Goal: Task Accomplishment & Management: Manage account settings

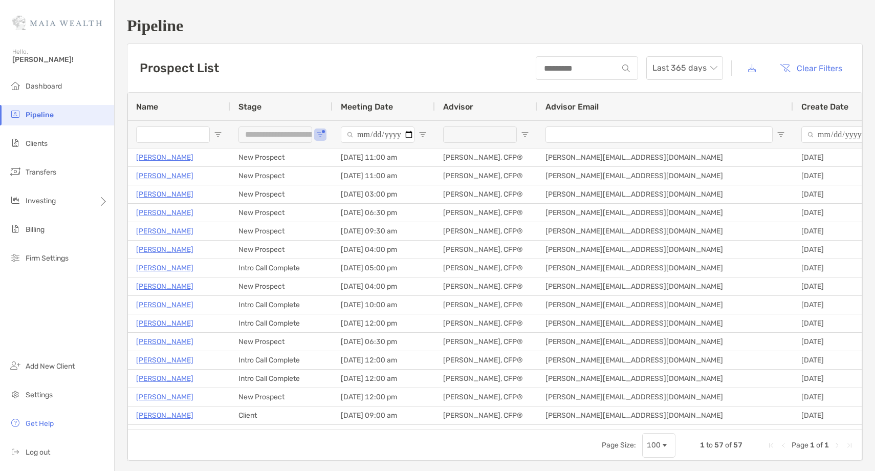
scroll to position [65, 0]
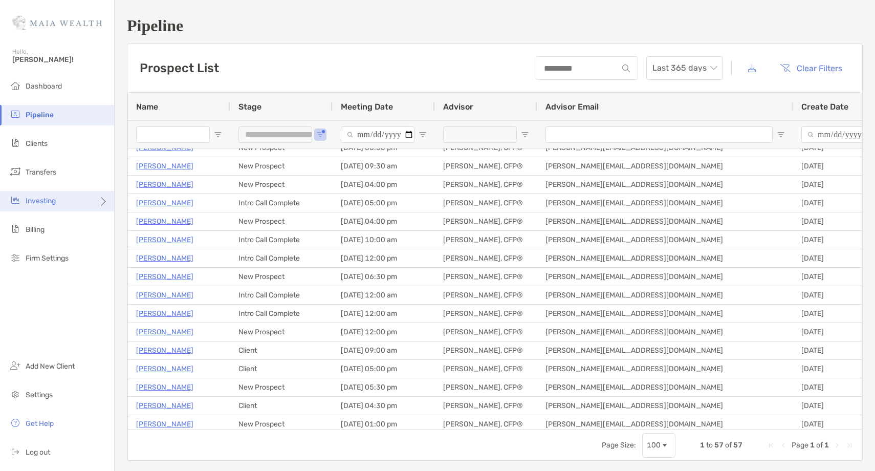
click at [65, 207] on div "Investing" at bounding box center [57, 201] width 114 height 20
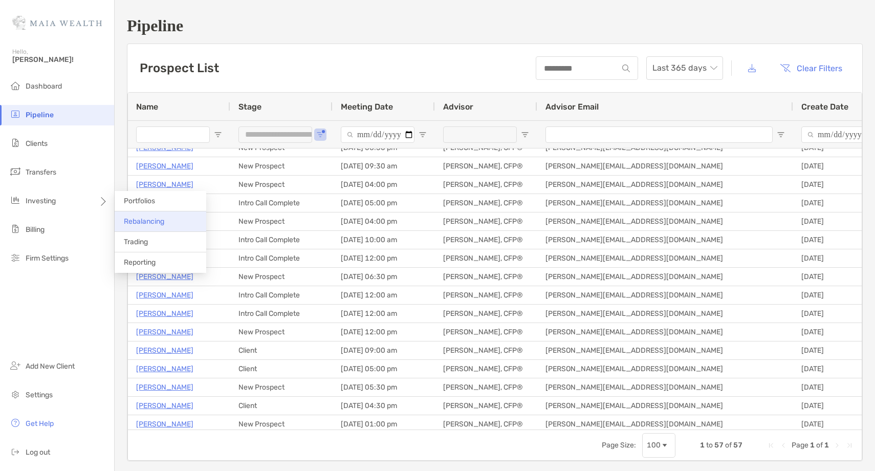
click at [144, 224] on span "Rebalancing" at bounding box center [144, 221] width 40 height 9
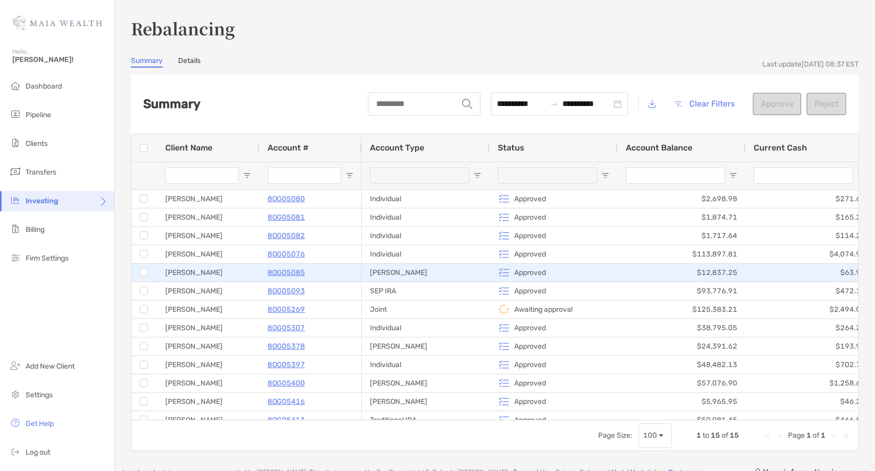
scroll to position [47, 0]
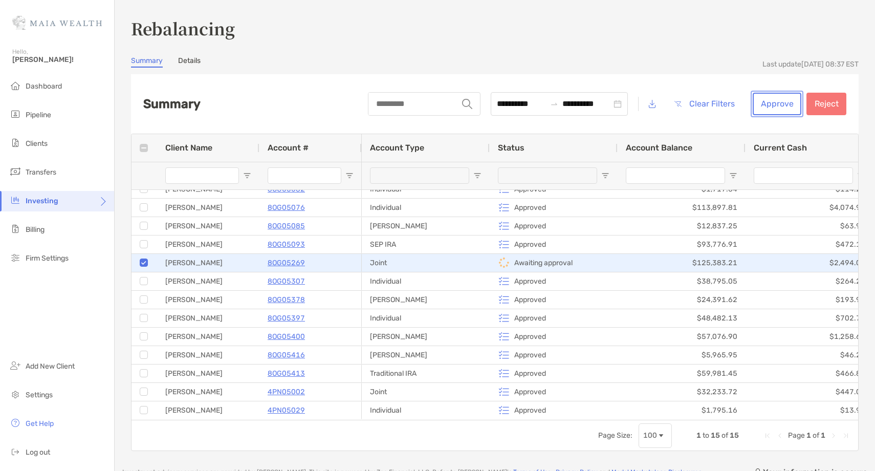
click at [777, 109] on button "Approve" at bounding box center [777, 104] width 49 height 23
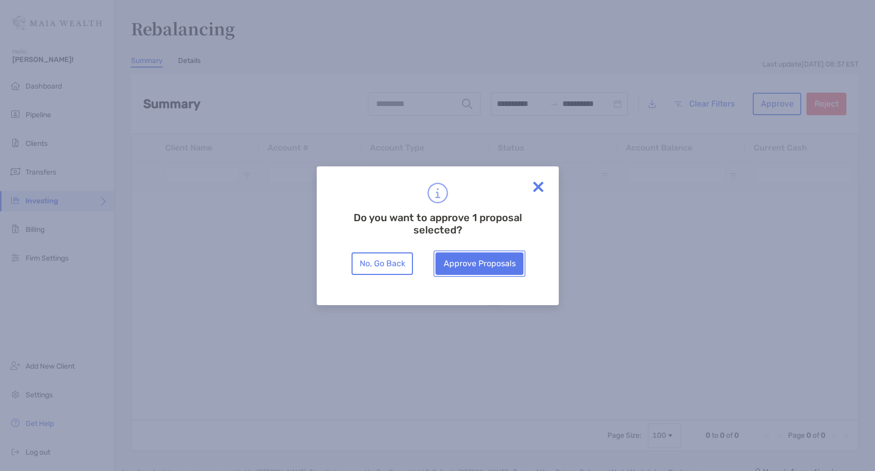
click at [496, 258] on button "Approve Proposals" at bounding box center [479, 263] width 88 height 23
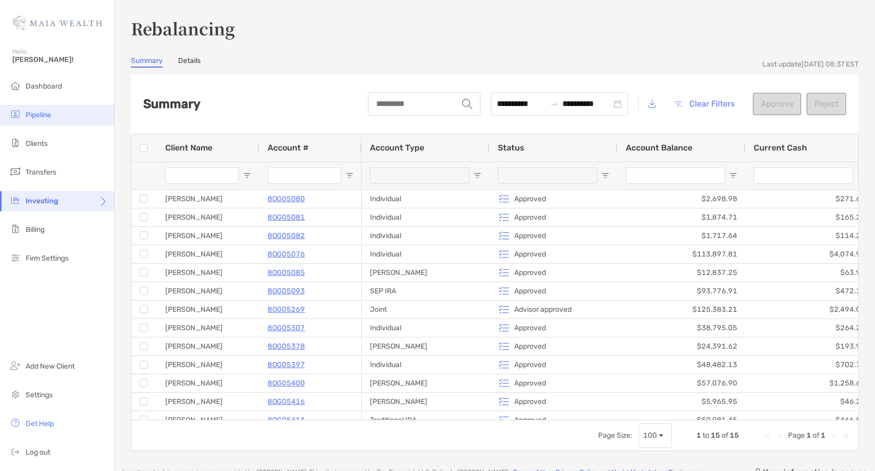
click at [68, 120] on li "Pipeline" at bounding box center [57, 115] width 114 height 20
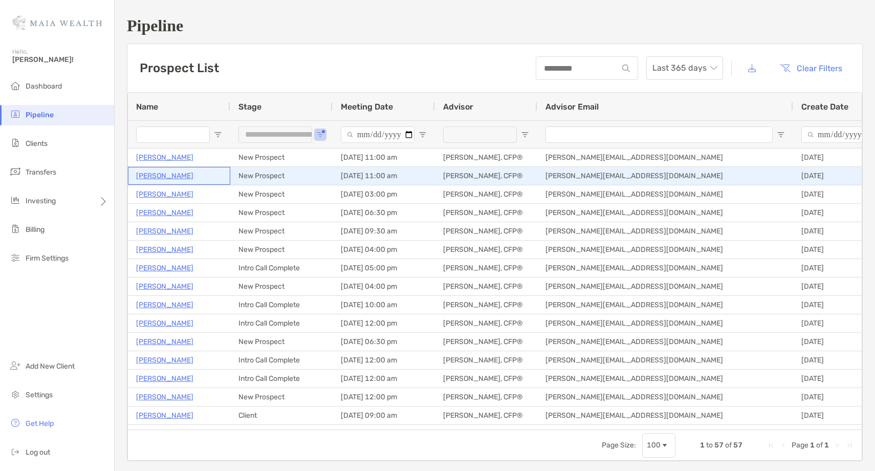
click at [152, 178] on p "[PERSON_NAME]" at bounding box center [164, 175] width 57 height 13
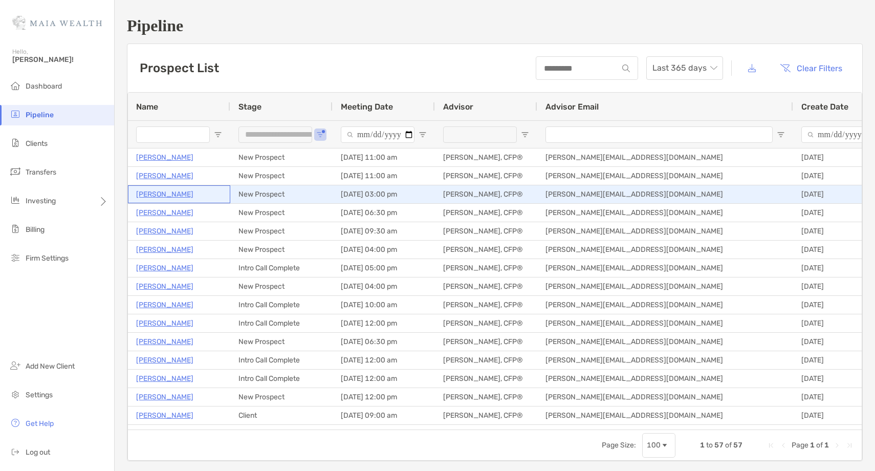
click at [163, 195] on p "Nicole Bailey" at bounding box center [164, 194] width 57 height 13
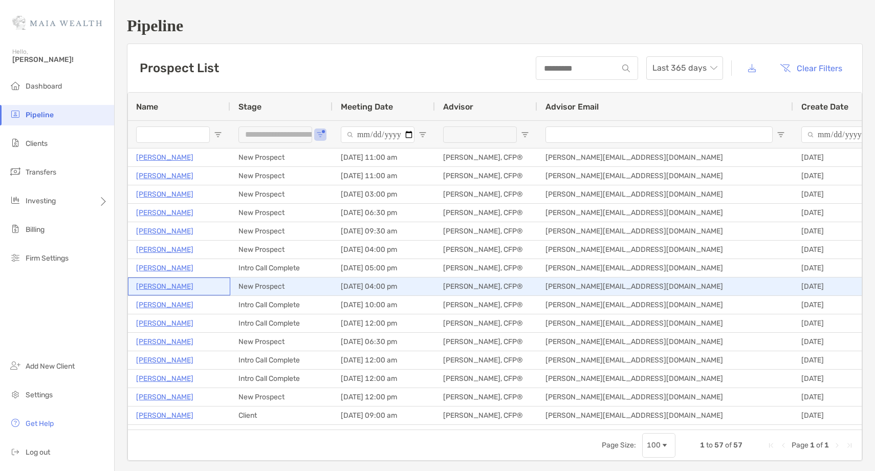
click at [167, 287] on p "Jonathan Saez" at bounding box center [164, 286] width 57 height 13
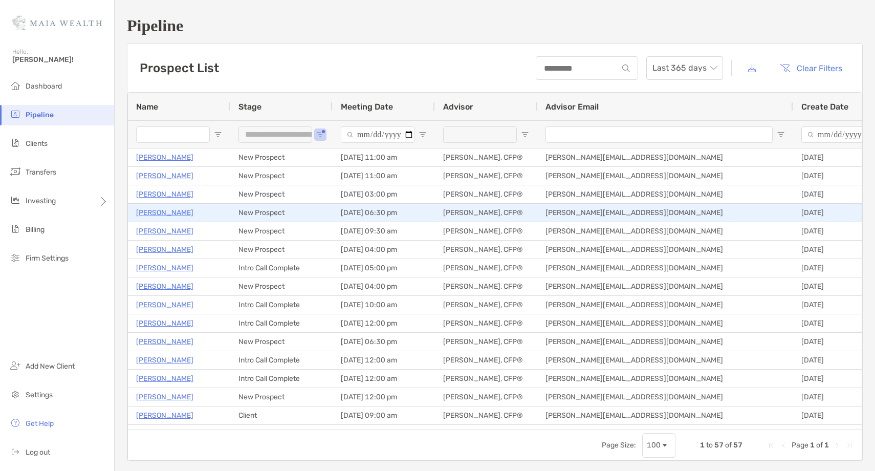
click at [157, 208] on p "Judy Krudwig" at bounding box center [164, 212] width 57 height 13
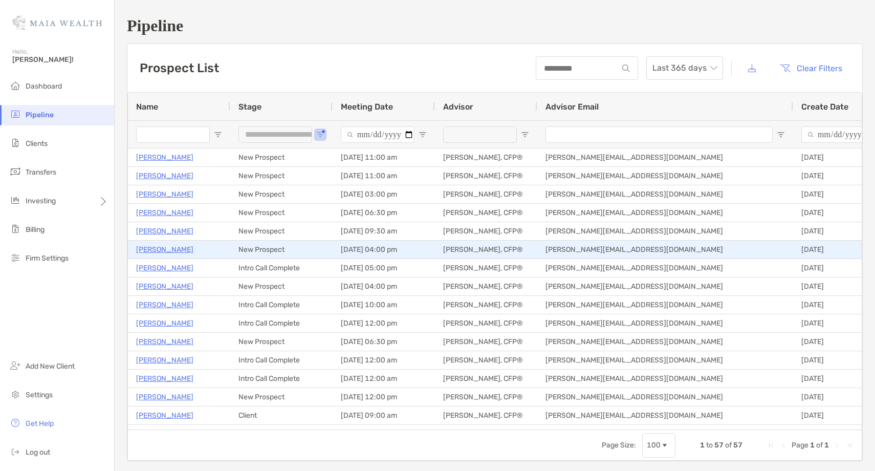
click at [151, 247] on p "Michael Sokalski" at bounding box center [164, 249] width 57 height 13
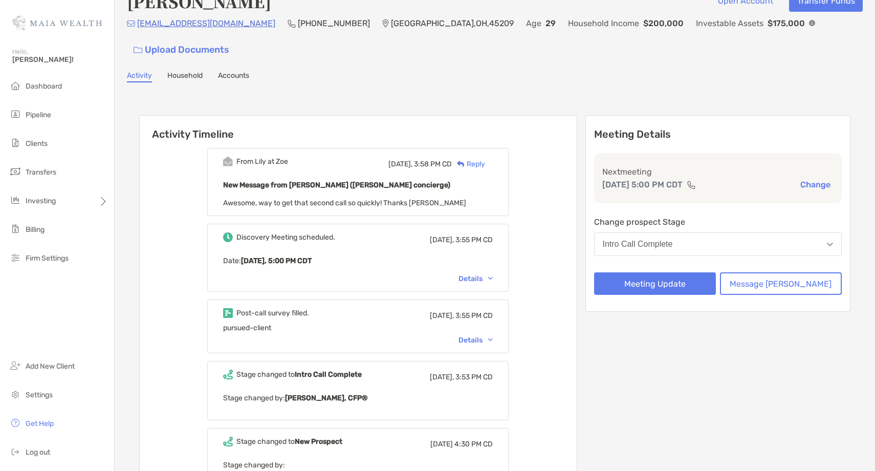
scroll to position [20, 0]
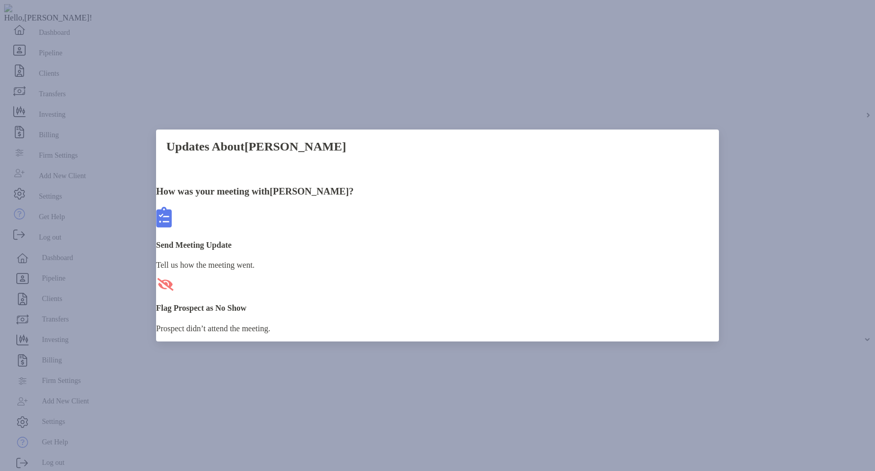
click at [369, 267] on div "Send Meeting Update Tell us how the meeting went." at bounding box center [437, 238] width 563 height 63
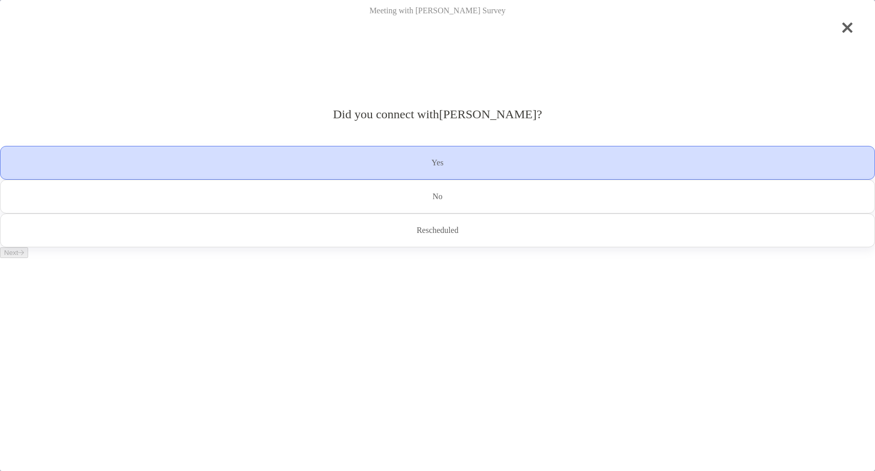
click at [350, 180] on div "Yes" at bounding box center [437, 163] width 875 height 34
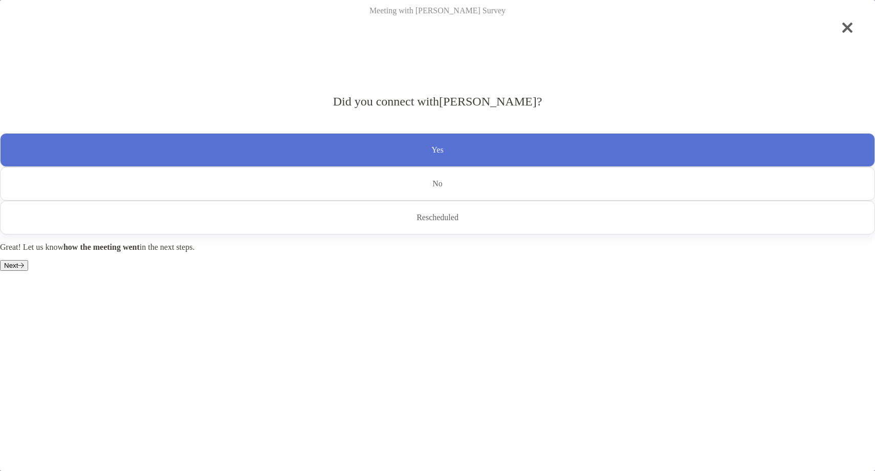
click at [28, 271] on button "Next" at bounding box center [14, 265] width 28 height 11
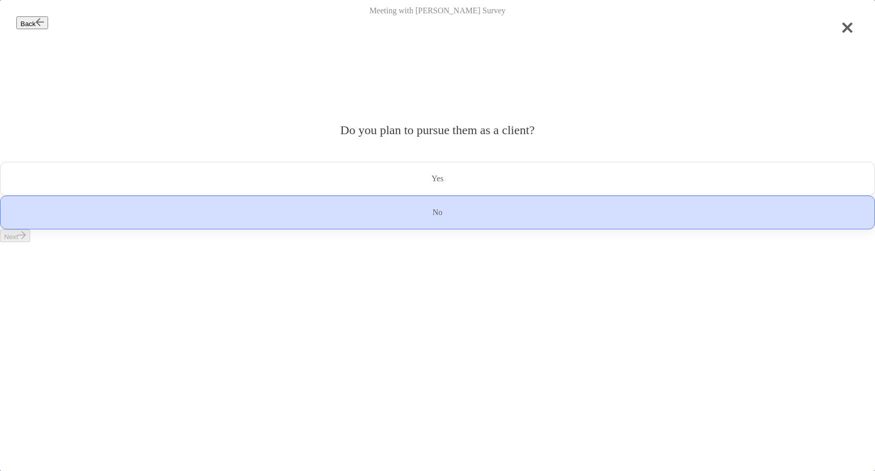
click at [443, 221] on p "No" at bounding box center [437, 212] width 10 height 16
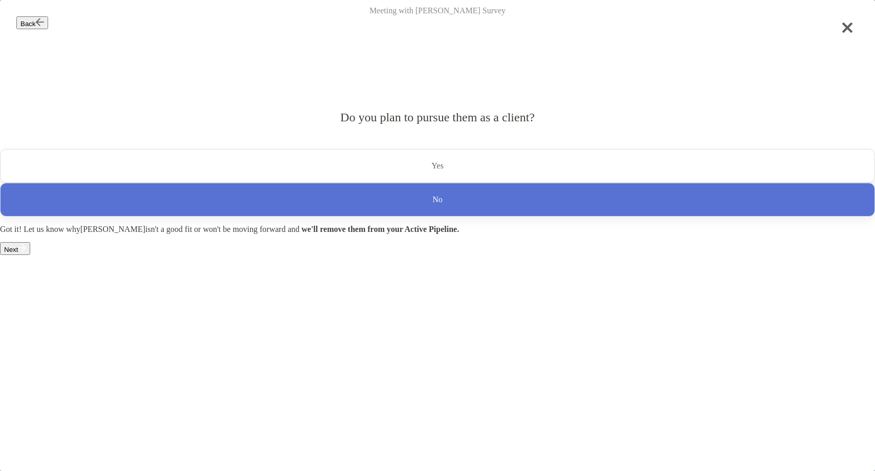
click at [30, 255] on button "Next" at bounding box center [15, 248] width 30 height 13
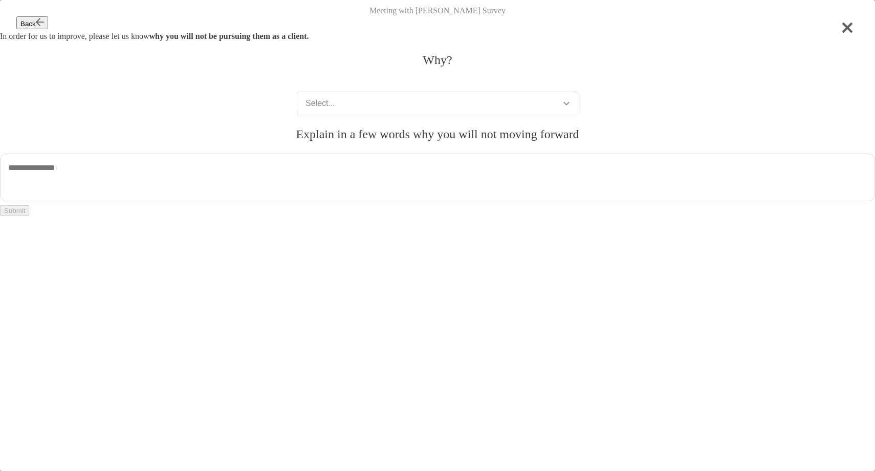
click at [345, 115] on button "Select..." at bounding box center [437, 104] width 281 height 24
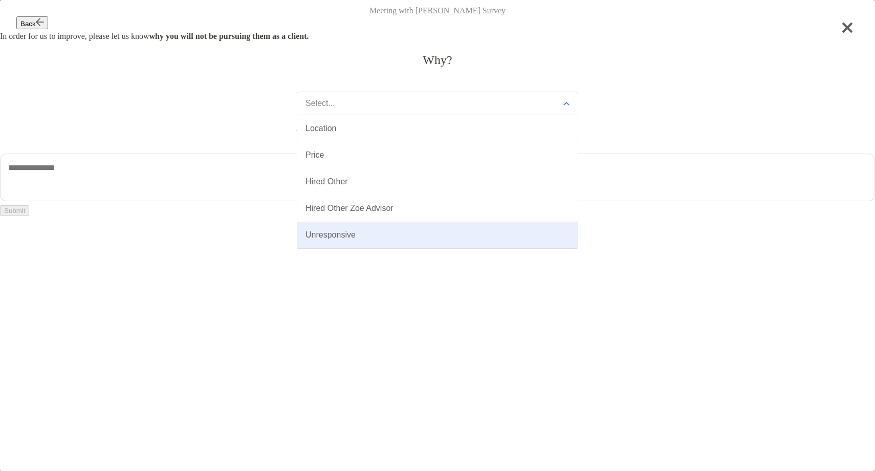
scroll to position [80, 0]
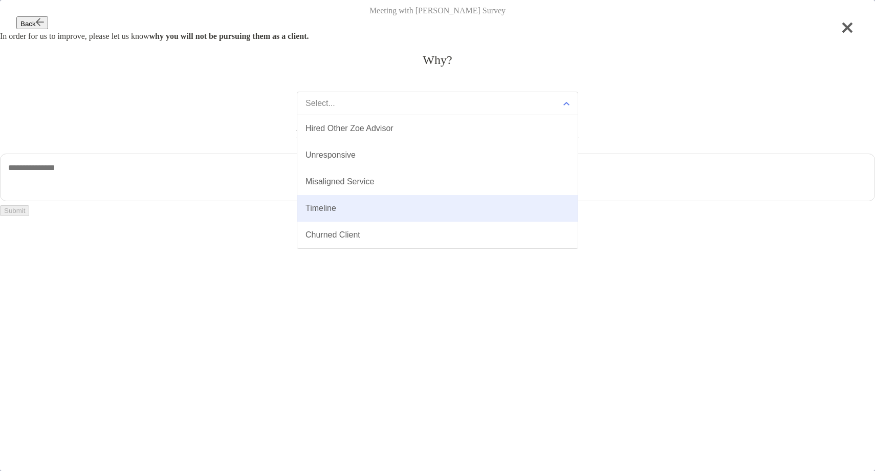
click at [330, 213] on div "Timeline" at bounding box center [320, 208] width 31 height 9
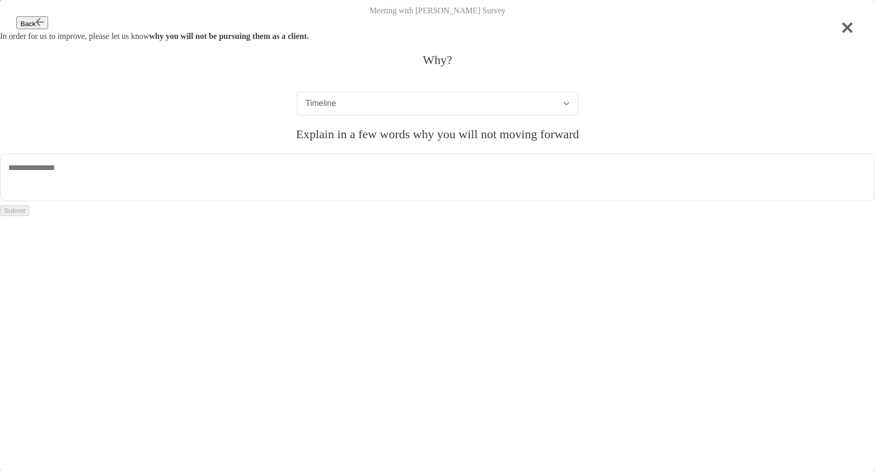
click at [301, 201] on textarea at bounding box center [437, 177] width 875 height 48
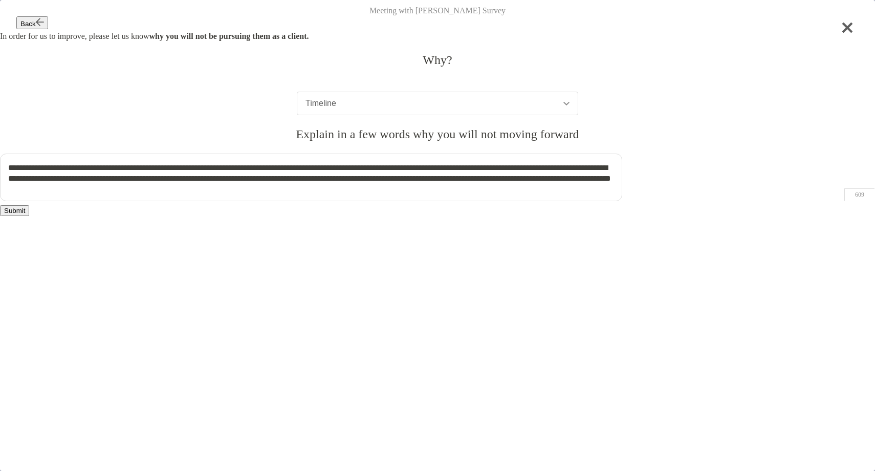
type textarea "**********"
click at [29, 216] on button "Submit" at bounding box center [14, 210] width 29 height 11
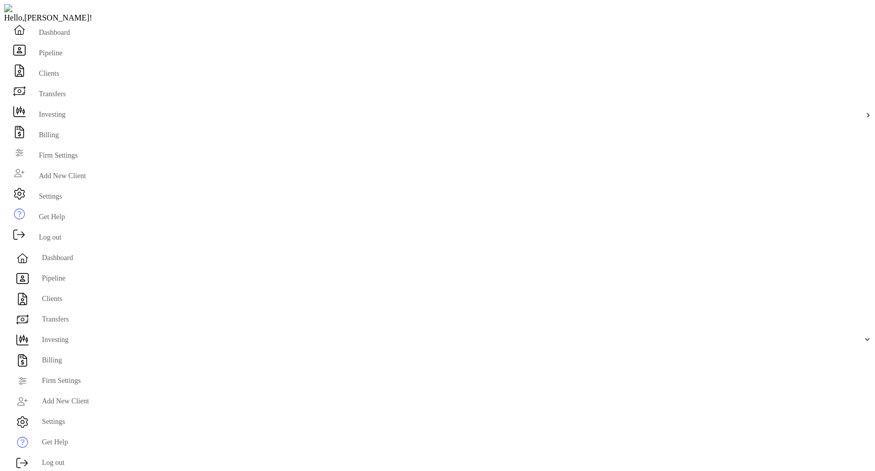
drag, startPoint x: 231, startPoint y: 52, endPoint x: 135, endPoint y: 53, distance: 96.7
copy div "nbailey8781@yahoo.com"
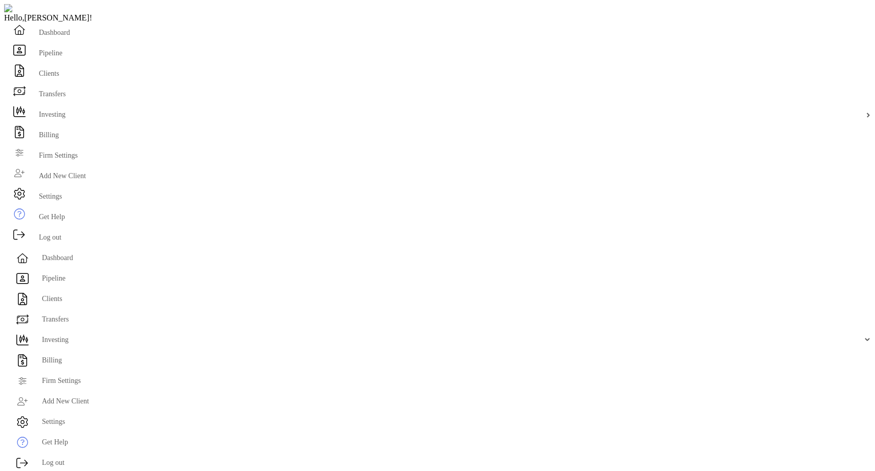
copy p "(918) 521-6939"
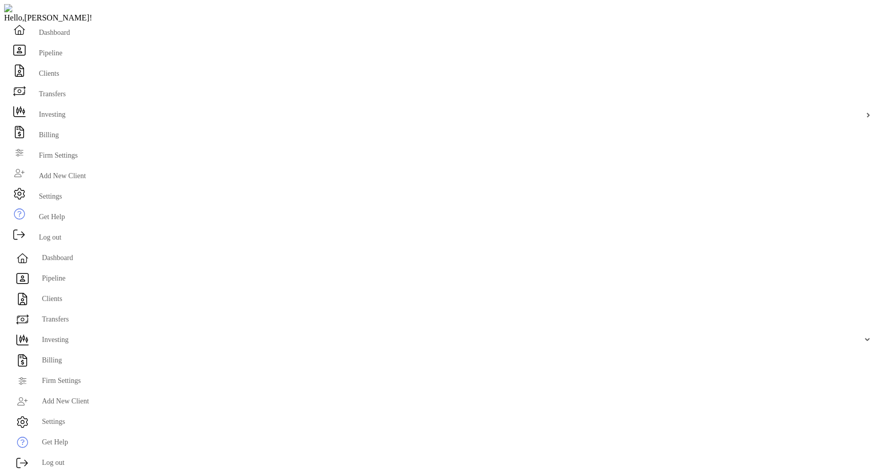
drag, startPoint x: 668, startPoint y: 300, endPoint x: 672, endPoint y: 289, distance: 12.0
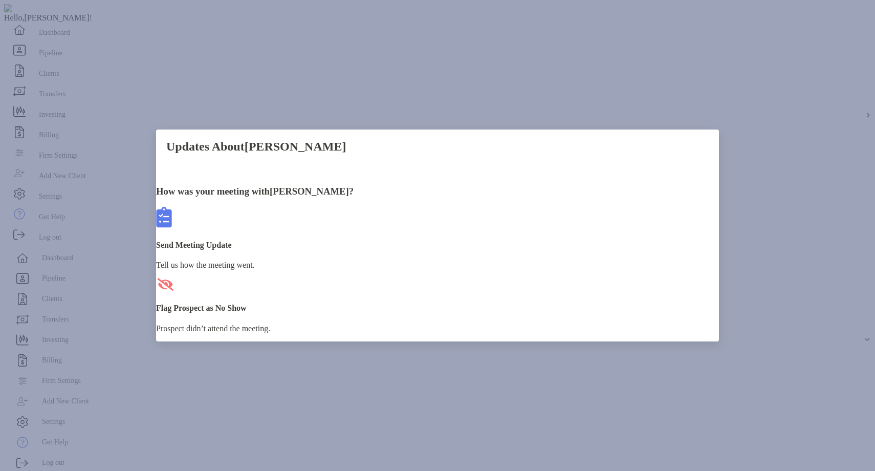
click at [360, 242] on div "Send Meeting Update Tell us how the meeting went." at bounding box center [437, 238] width 563 height 63
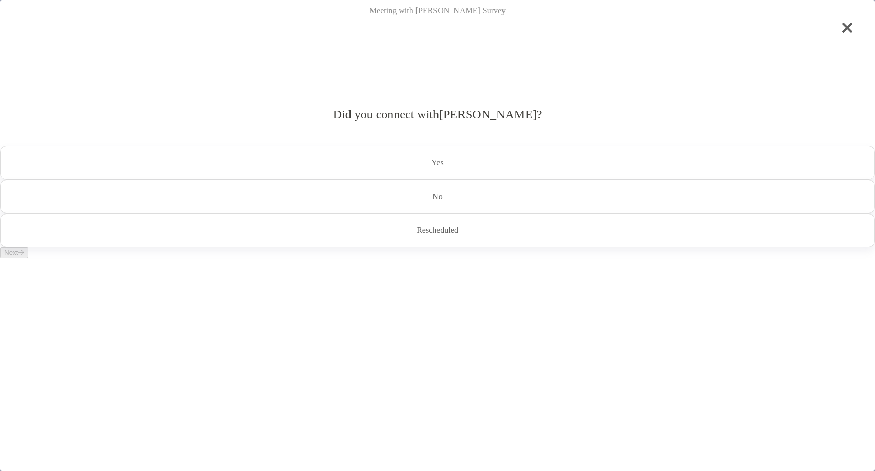
drag, startPoint x: 340, startPoint y: 207, endPoint x: 353, endPoint y: 240, distance: 35.6
click at [340, 180] on div "Yes" at bounding box center [437, 163] width 875 height 34
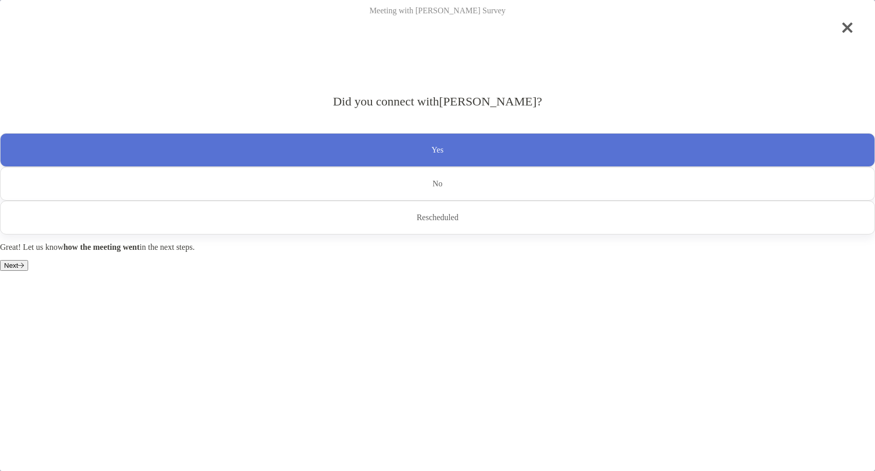
drag, startPoint x: 431, startPoint y: 423, endPoint x: 431, endPoint y: 417, distance: 5.1
click at [28, 271] on button "Next" at bounding box center [14, 265] width 28 height 11
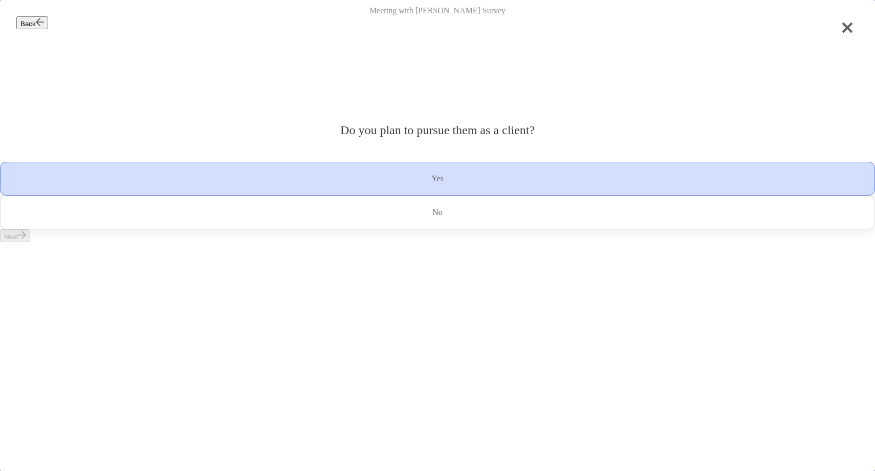
click at [399, 195] on div "Yes" at bounding box center [437, 179] width 875 height 34
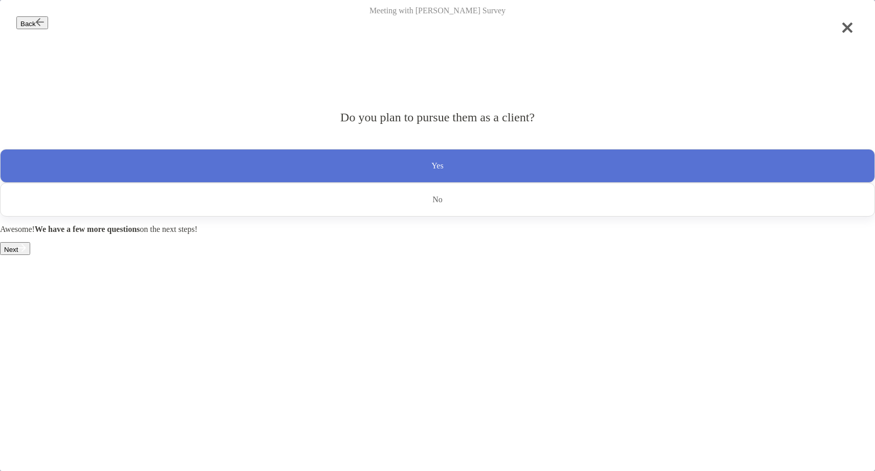
click at [30, 255] on button "Next" at bounding box center [15, 248] width 30 height 13
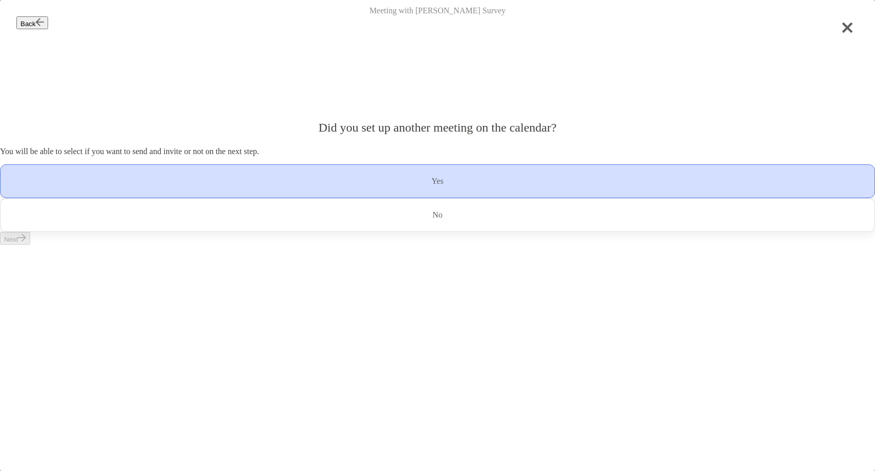
click at [397, 198] on div "Yes" at bounding box center [437, 181] width 875 height 34
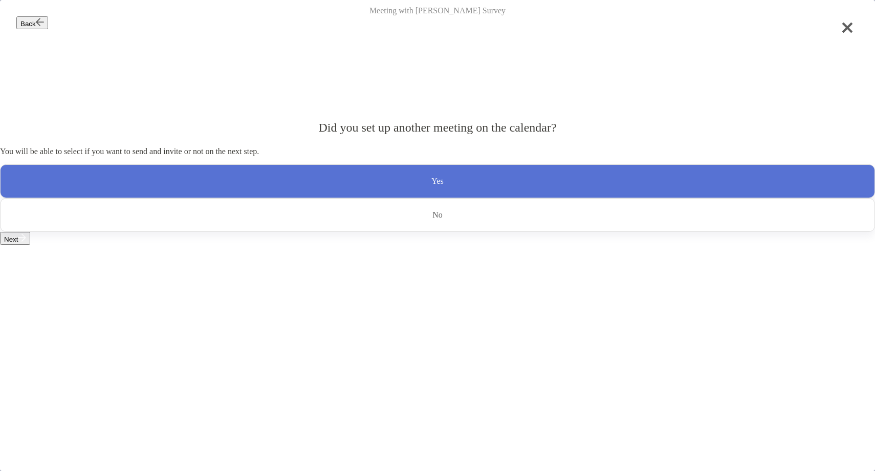
drag, startPoint x: 422, startPoint y: 437, endPoint x: 425, endPoint y: 432, distance: 6.2
click at [424, 329] on div "Back Meeting with Nicole Bailey Survey Did you set up another meeting on the ca…" at bounding box center [437, 164] width 875 height 329
click at [30, 245] on button "Next" at bounding box center [15, 238] width 30 height 13
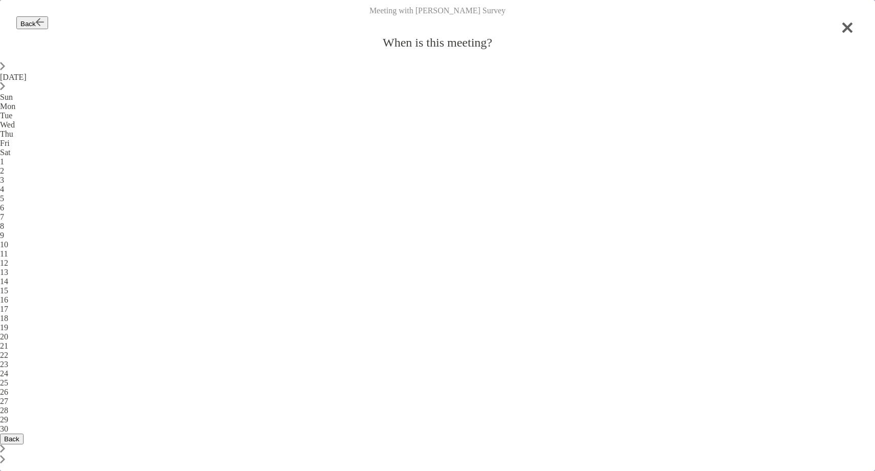
click at [261, 194] on div "5" at bounding box center [437, 198] width 875 height 9
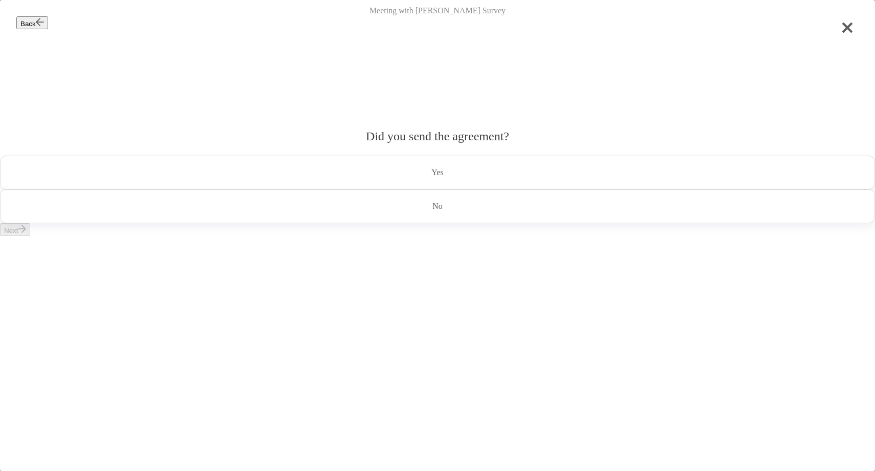
scroll to position [0, 0]
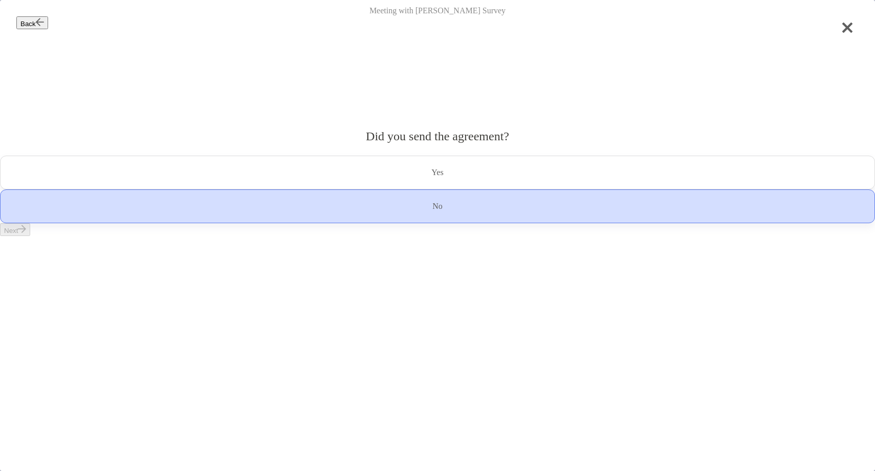
click at [458, 223] on div "No" at bounding box center [437, 206] width 875 height 34
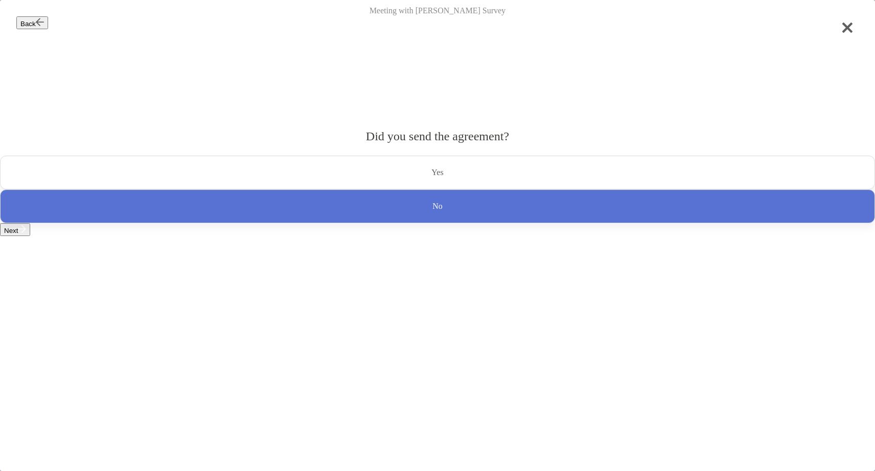
click at [30, 236] on button "Next" at bounding box center [15, 229] width 30 height 13
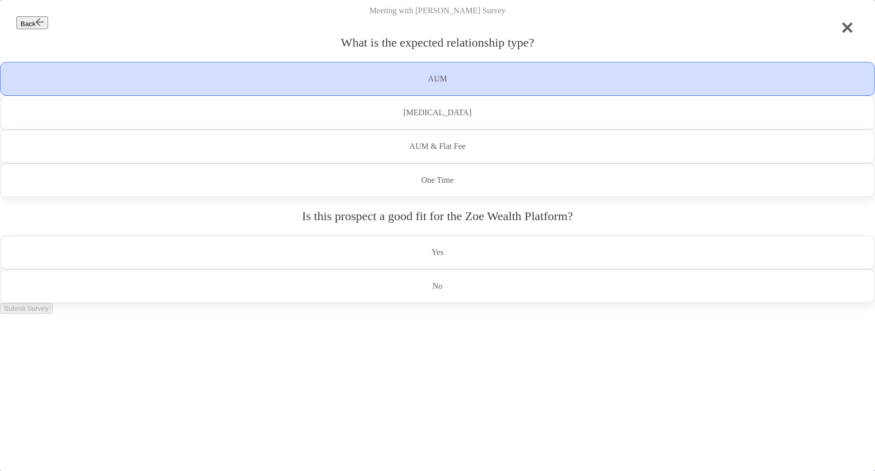
click at [428, 87] on p "AUM" at bounding box center [437, 79] width 19 height 16
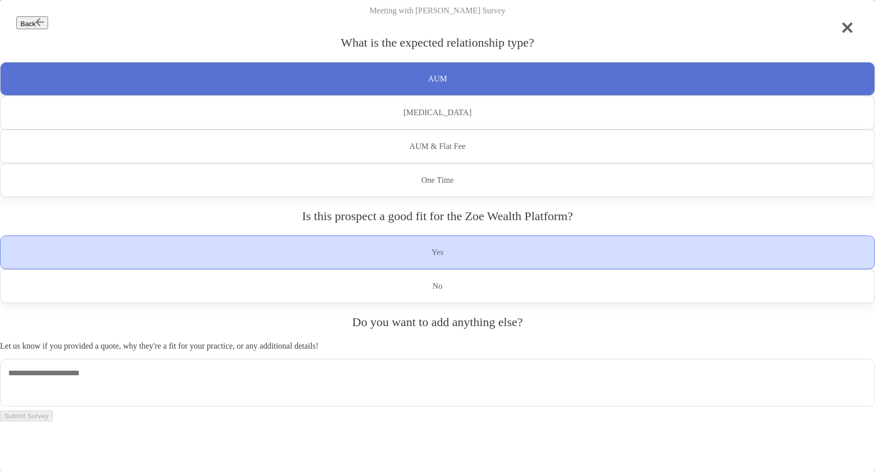
click at [431, 244] on p "Yes" at bounding box center [437, 252] width 12 height 16
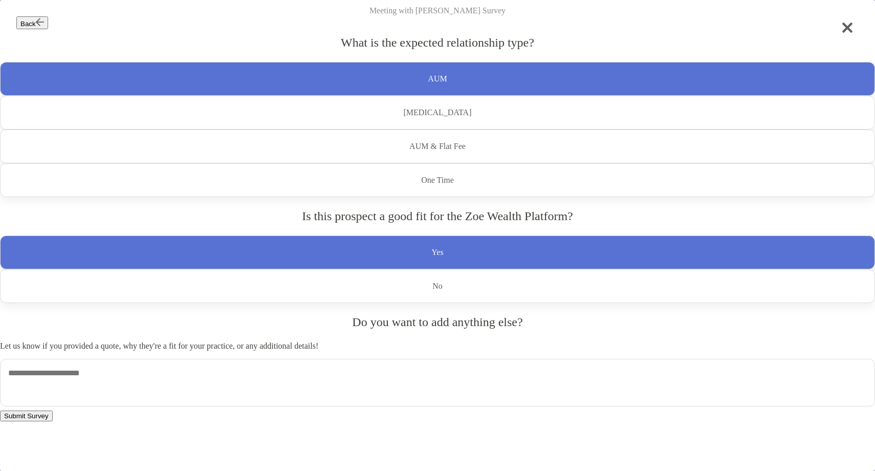
click at [360, 359] on textarea at bounding box center [437, 383] width 875 height 48
paste textarea "**********"
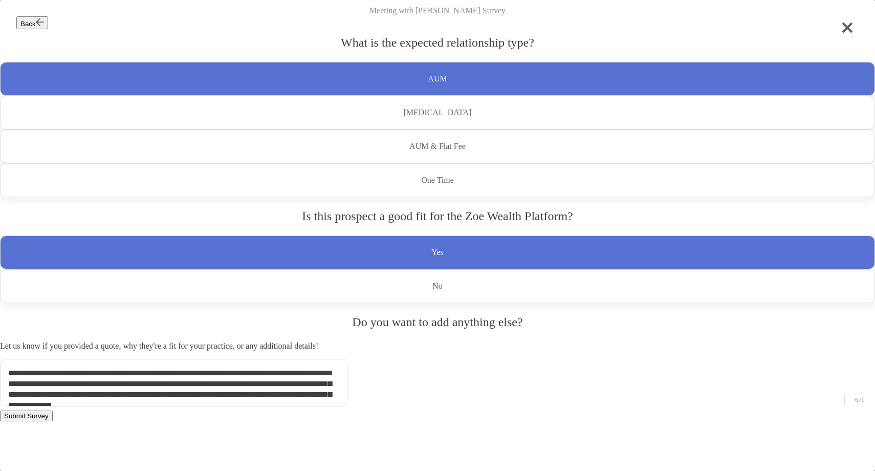
scroll to position [4, 0]
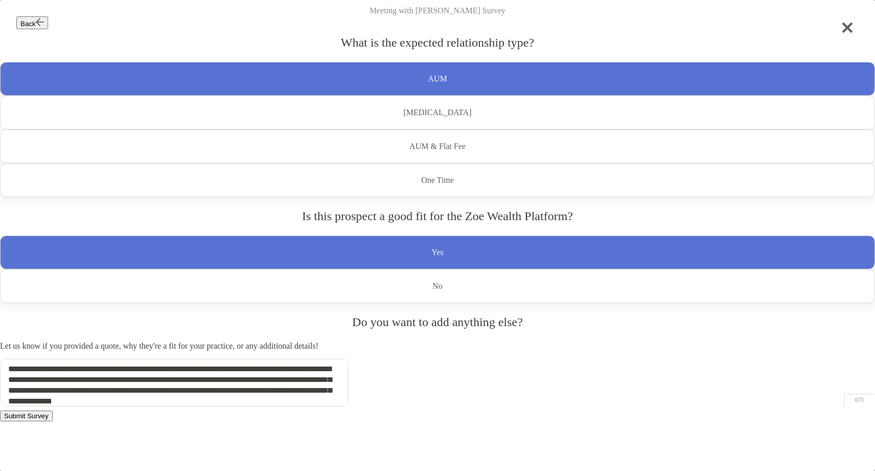
type textarea "**********"
click at [53, 410] on button "Submit Survey" at bounding box center [26, 415] width 53 height 11
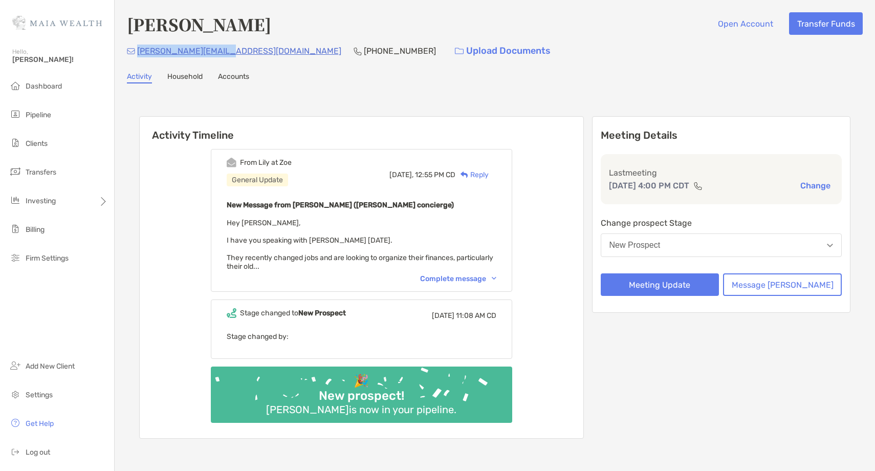
drag, startPoint x: 227, startPoint y: 53, endPoint x: 137, endPoint y: 54, distance: 90.1
click at [137, 54] on div "jon.saez31@gmail.com (787) 646-8521 Upload Documents" at bounding box center [495, 51] width 736 height 22
copy p "jon.saez31@gmail.com"
click at [364, 52] on p "(787) 646-8521" at bounding box center [400, 51] width 72 height 13
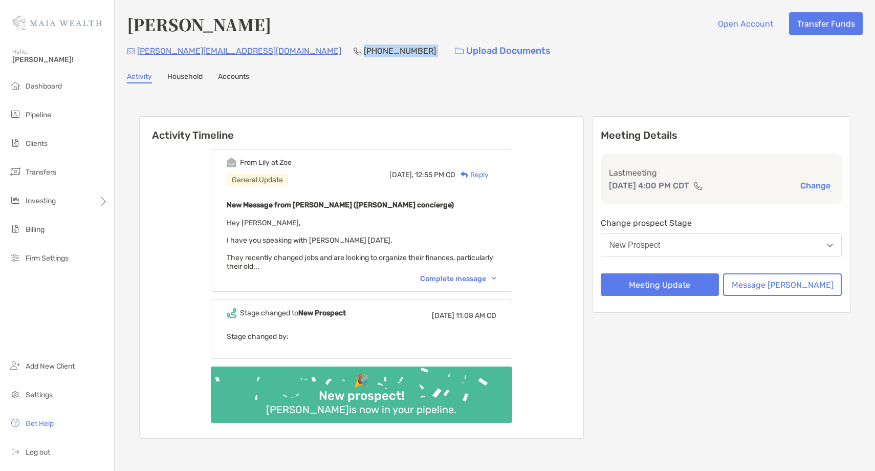
click at [364, 52] on p "(787) 646-8521" at bounding box center [400, 51] width 72 height 13
copy p "(787) 646-8521"
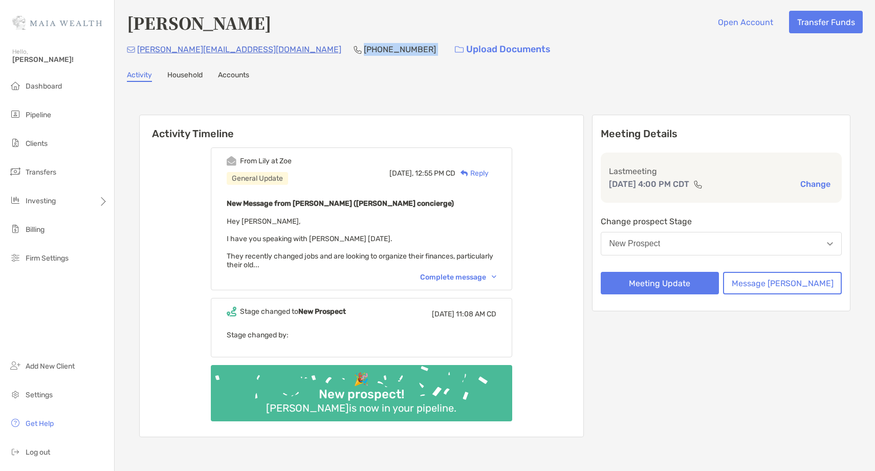
click at [727, 243] on button "New Prospect" at bounding box center [721, 244] width 241 height 24
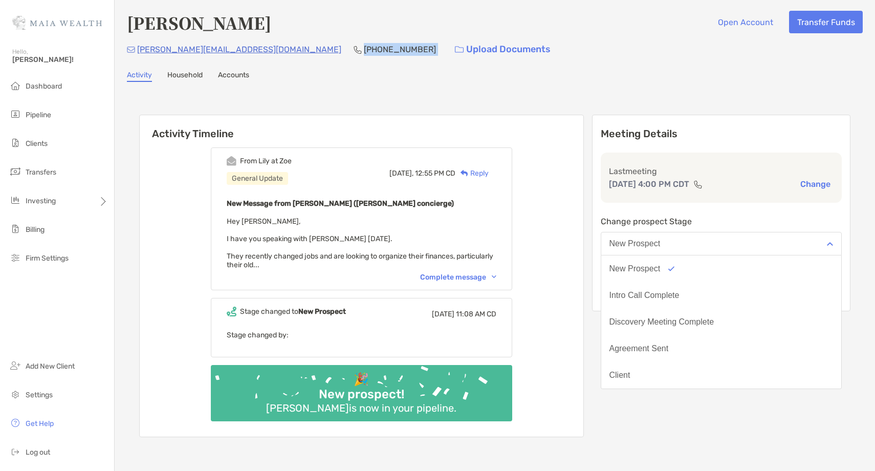
scroll to position [3, 0]
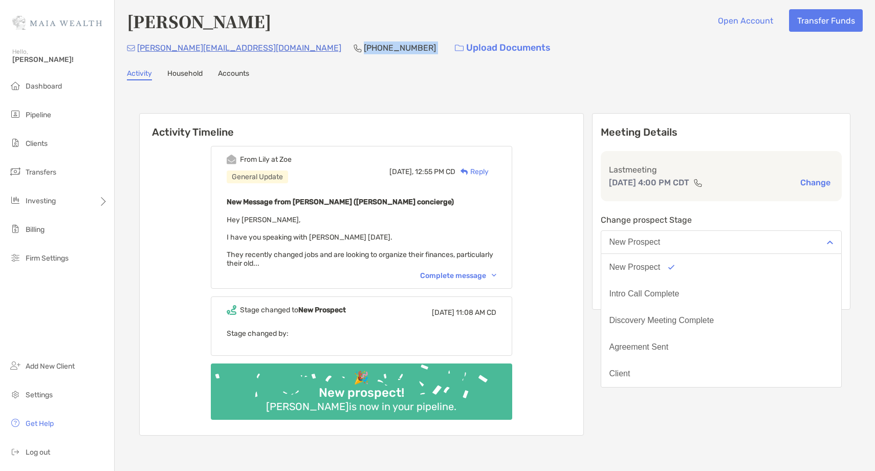
click at [704, 297] on button "Intro Call Complete" at bounding box center [721, 293] width 240 height 27
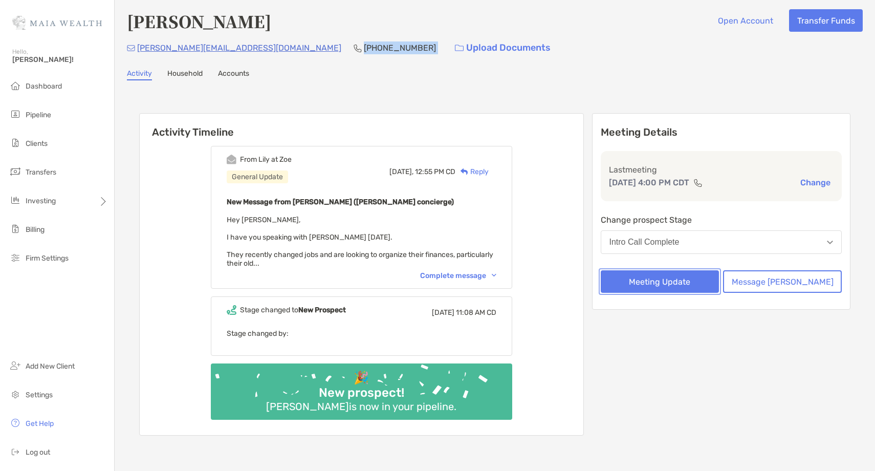
click at [690, 282] on button "Meeting Update" at bounding box center [660, 281] width 119 height 23
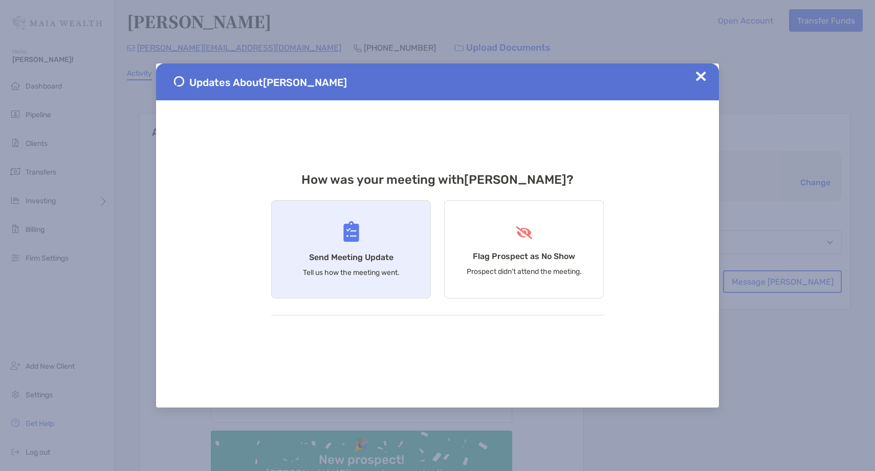
click at [348, 256] on h4 "Send Meeting Update" at bounding box center [351, 257] width 84 height 10
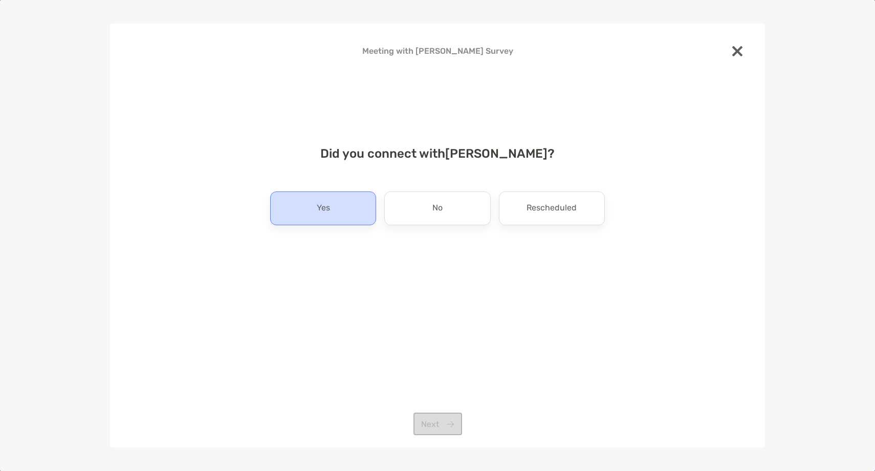
click at [343, 209] on div "Yes" at bounding box center [323, 208] width 106 height 34
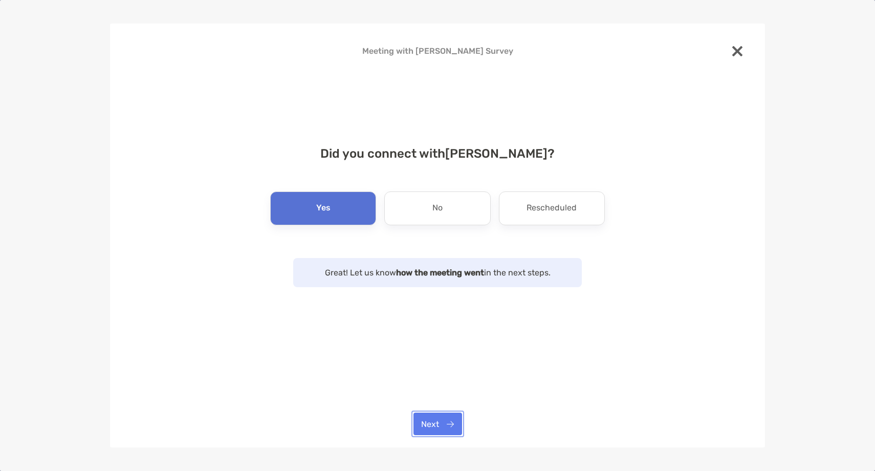
drag, startPoint x: 435, startPoint y: 420, endPoint x: 438, endPoint y: 412, distance: 8.3
click at [437, 415] on button "Next" at bounding box center [437, 423] width 49 height 23
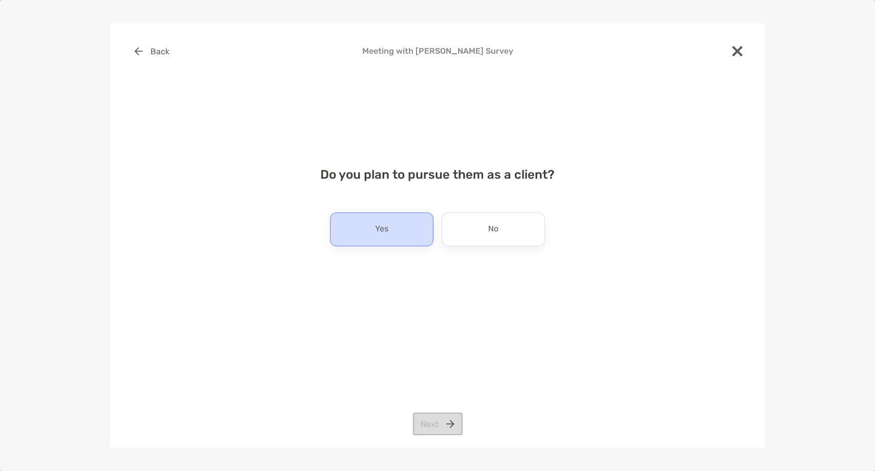
click at [341, 232] on div "Yes" at bounding box center [381, 229] width 103 height 34
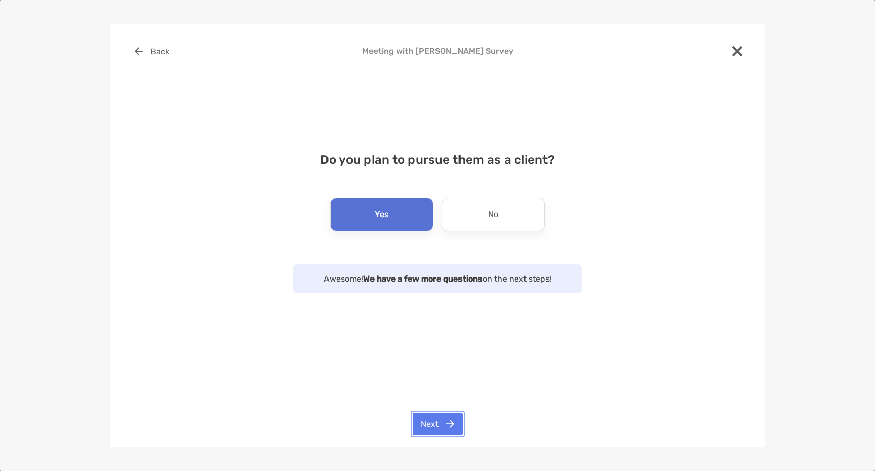
click at [425, 429] on button "Next" at bounding box center [438, 423] width 50 height 23
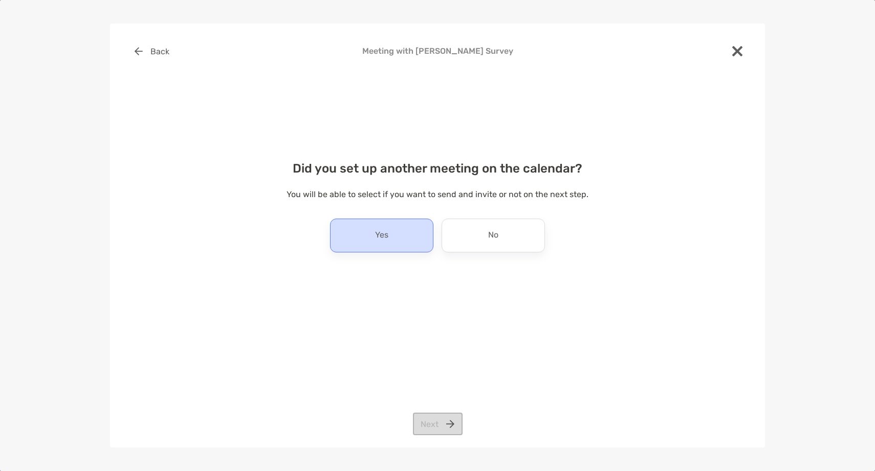
drag, startPoint x: 381, startPoint y: 238, endPoint x: 387, endPoint y: 236, distance: 6.3
click at [381, 238] on p "Yes" at bounding box center [381, 235] width 13 height 16
click at [439, 425] on button "Next" at bounding box center [438, 423] width 50 height 23
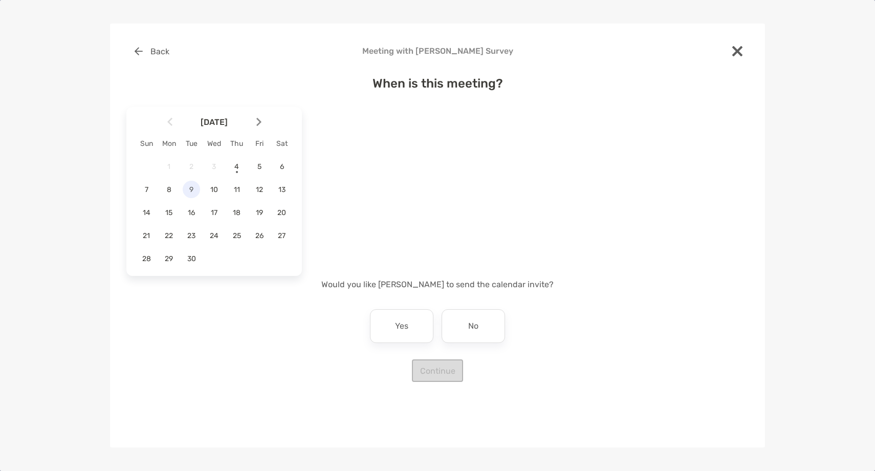
click at [192, 186] on span "9" at bounding box center [191, 189] width 17 height 9
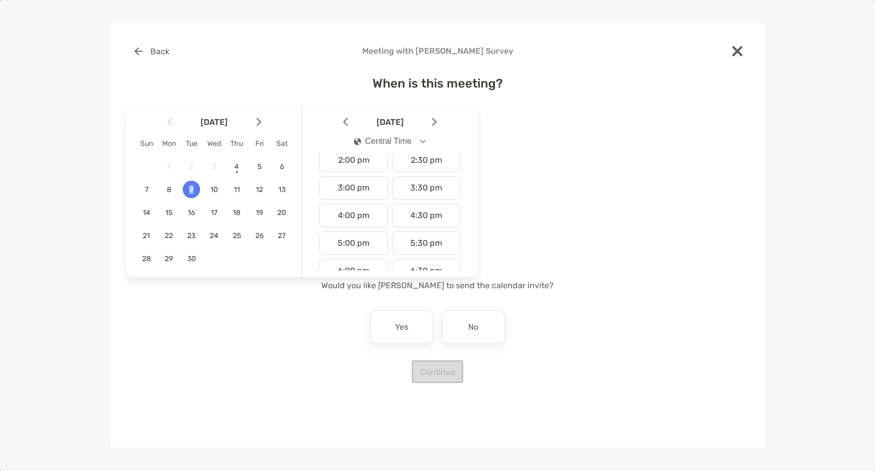
scroll to position [397, 0]
click at [340, 217] on div "4:00 pm" at bounding box center [353, 209] width 69 height 24
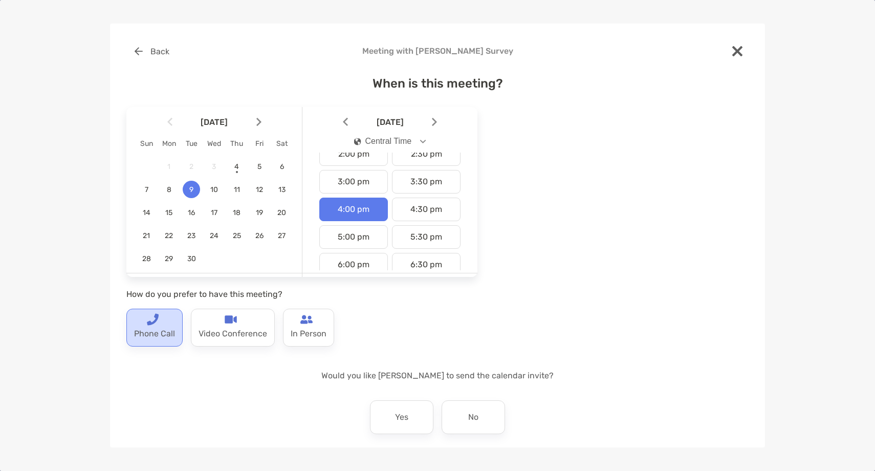
drag, startPoint x: 135, startPoint y: 340, endPoint x: 141, endPoint y: 340, distance: 5.7
click at [140, 340] on p "Phone Call" at bounding box center [154, 333] width 41 height 16
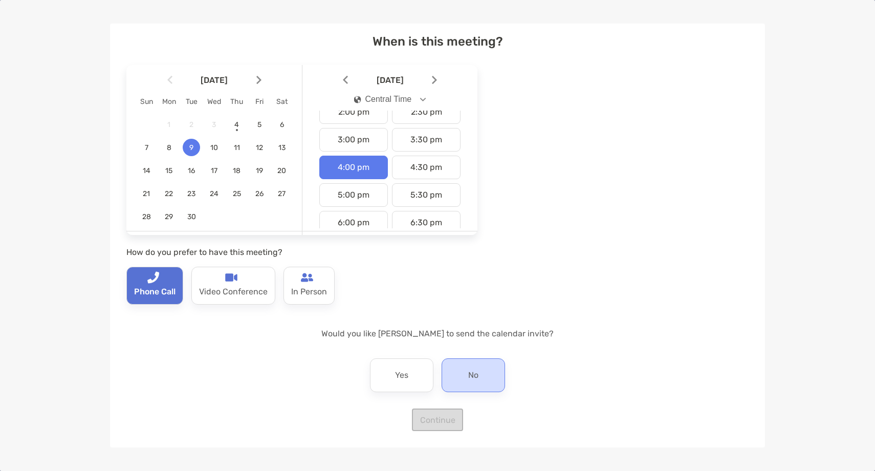
drag, startPoint x: 485, startPoint y: 366, endPoint x: 489, endPoint y: 360, distance: 7.4
click at [489, 364] on div "No" at bounding box center [473, 375] width 63 height 34
click at [443, 421] on button "Continue" at bounding box center [437, 419] width 51 height 23
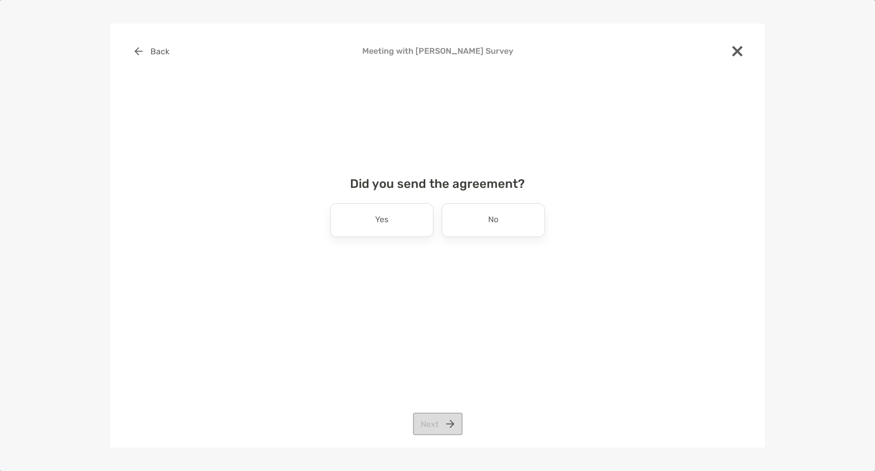
scroll to position [0, 0]
click at [493, 217] on p "No" at bounding box center [493, 220] width 10 height 16
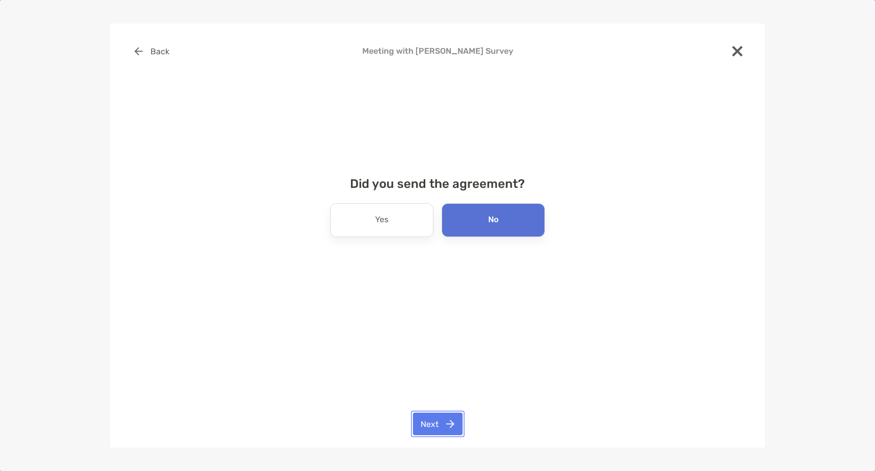
drag, startPoint x: 416, startPoint y: 428, endPoint x: 422, endPoint y: 406, distance: 22.7
click at [417, 428] on button "Next" at bounding box center [438, 423] width 50 height 23
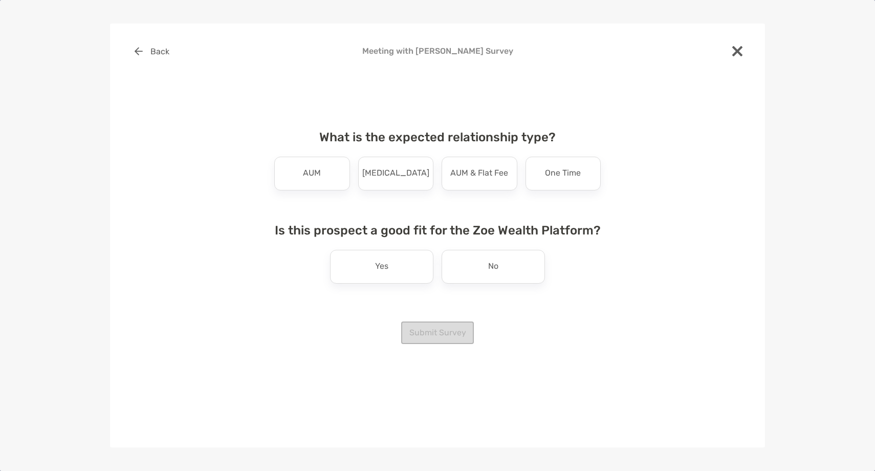
click at [267, 152] on div "What is the expected relationship type? AUM Retainer AUM & Flat Fee One Time" at bounding box center [437, 160] width 343 height 60
click at [292, 178] on div "AUM" at bounding box center [312, 174] width 76 height 34
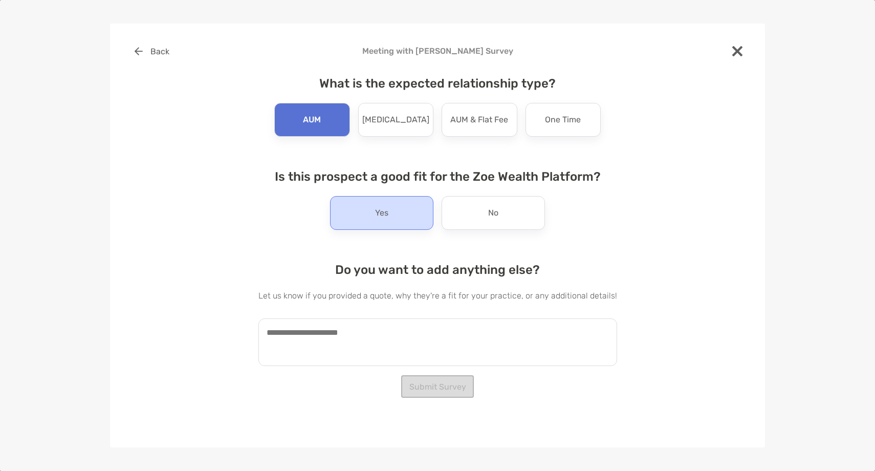
drag, startPoint x: 362, startPoint y: 233, endPoint x: 369, endPoint y: 222, distance: 13.5
click at [363, 232] on div "What is the expected relationship type? AUM Retainer AUM & Flat Fee One Time Is…" at bounding box center [437, 217] width 359 height 306
click at [369, 222] on div "Yes" at bounding box center [381, 213] width 103 height 34
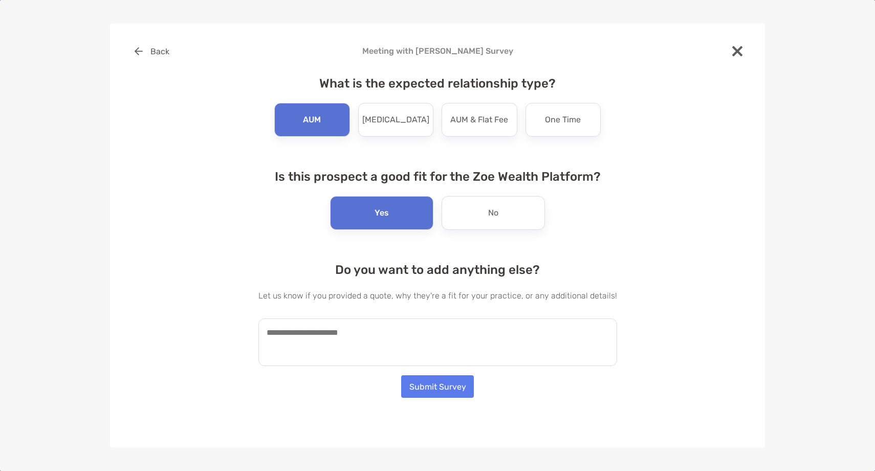
drag, startPoint x: 333, startPoint y: 353, endPoint x: 340, endPoint y: 346, distance: 10.1
click at [336, 351] on textarea at bounding box center [437, 342] width 359 height 48
paste textarea "**********"
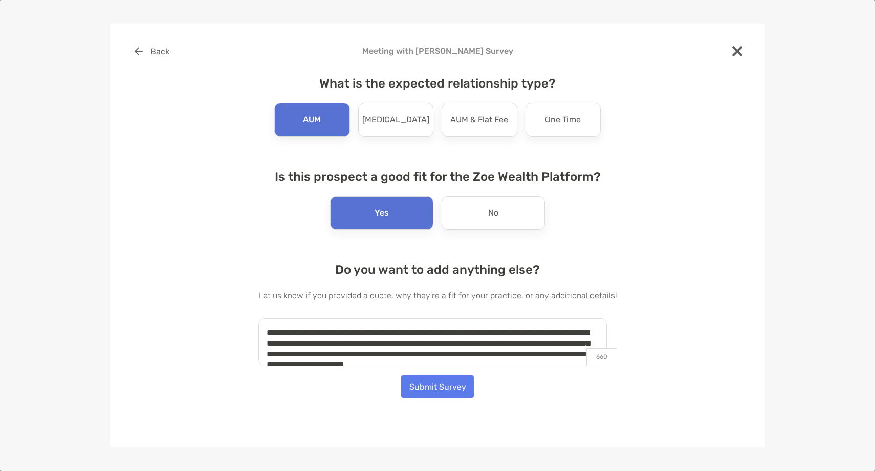
drag, startPoint x: 313, startPoint y: 345, endPoint x: 154, endPoint y: 292, distance: 167.5
click at [154, 292] on div "**********" at bounding box center [437, 205] width 622 height 330
paste textarea "**********"
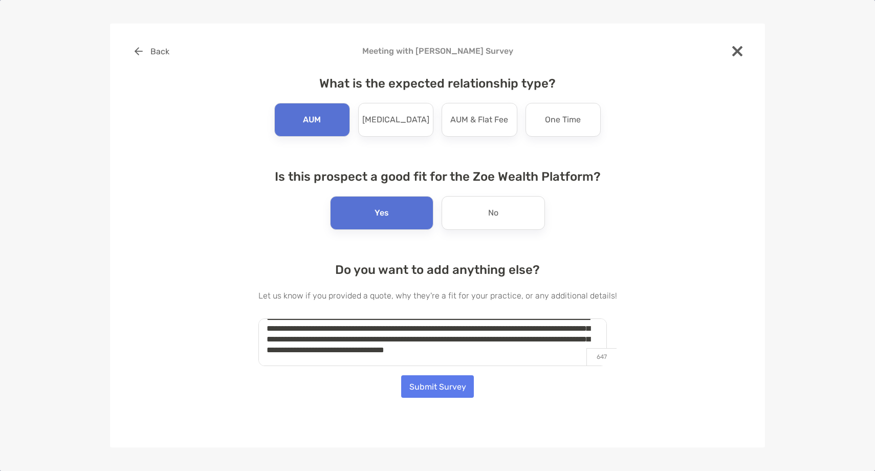
type textarea "**********"
click at [430, 387] on button "Submit Survey" at bounding box center [437, 386] width 73 height 23
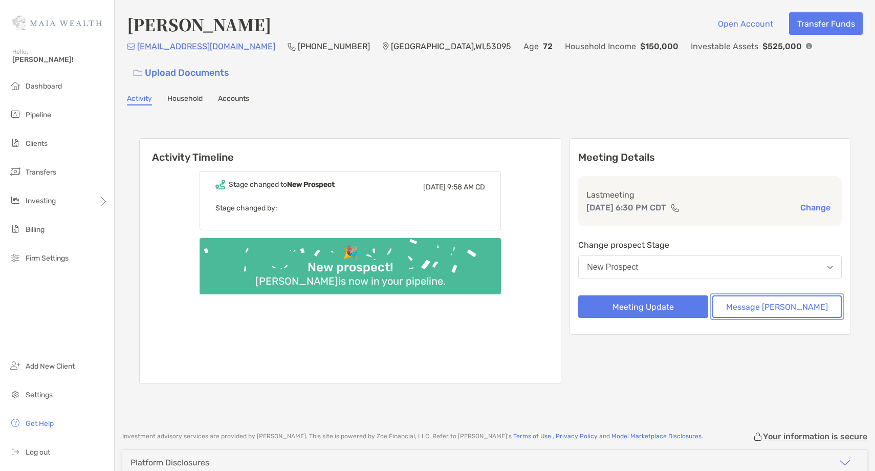
click at [780, 295] on button "Message Zoe" at bounding box center [776, 306] width 129 height 23
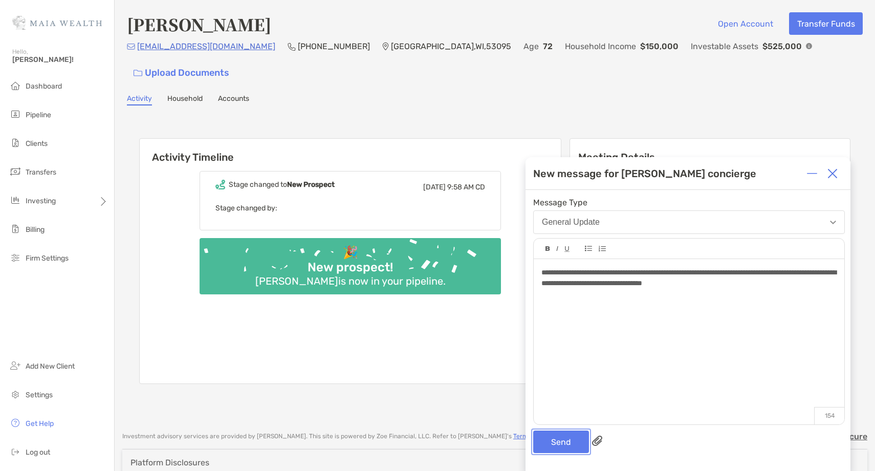
click at [542, 444] on button "Send" at bounding box center [561, 441] width 56 height 23
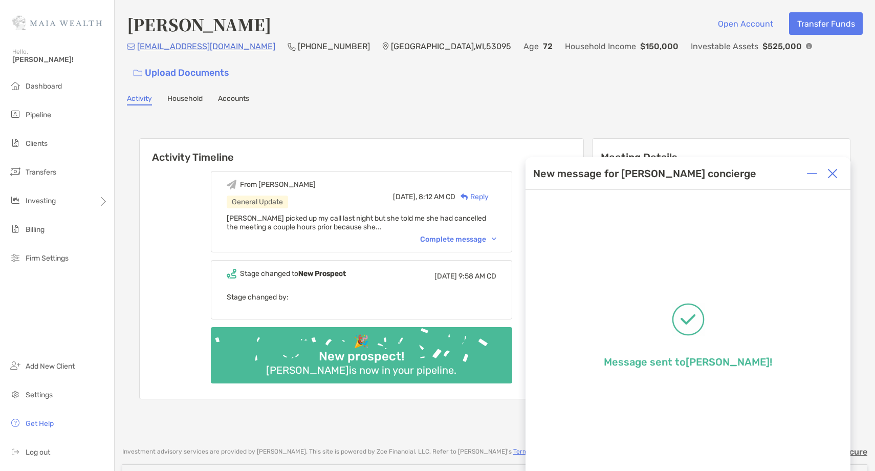
click at [834, 172] on img at bounding box center [832, 173] width 10 height 10
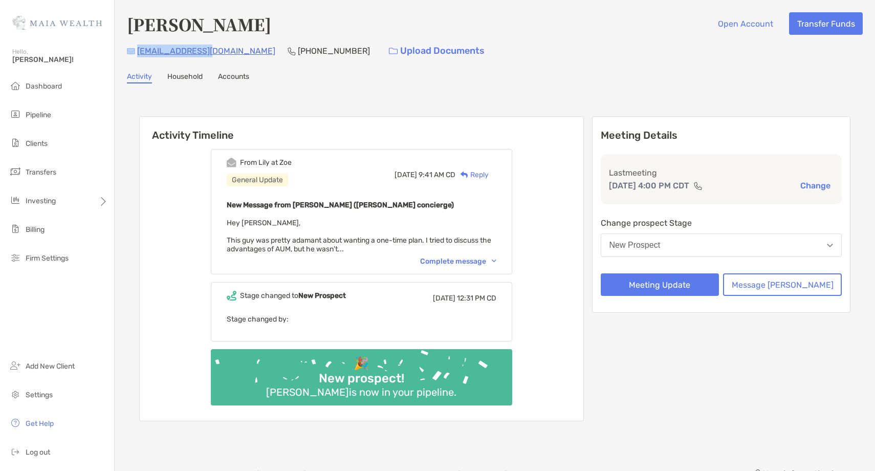
drag, startPoint x: 214, startPoint y: 51, endPoint x: 135, endPoint y: 53, distance: 78.8
click at [135, 53] on div "ski309@gmail.com (443) 668-2567 Upload Documents" at bounding box center [495, 51] width 736 height 22
copy div "ski309@gmail.com"
click at [298, 53] on p "(443) 668-2567" at bounding box center [334, 51] width 72 height 13
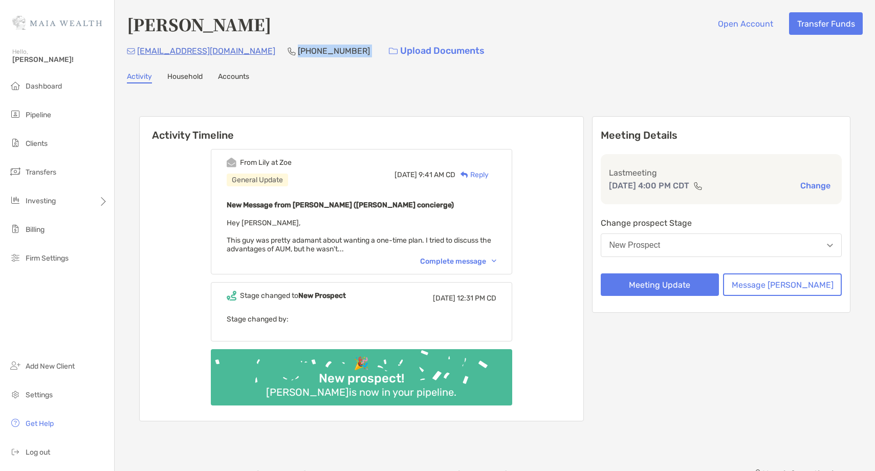
click at [298, 53] on p "(443) 668-2567" at bounding box center [334, 51] width 72 height 13
copy p "(443) 668-2567"
click at [715, 234] on button "New Prospect" at bounding box center [721, 245] width 241 height 24
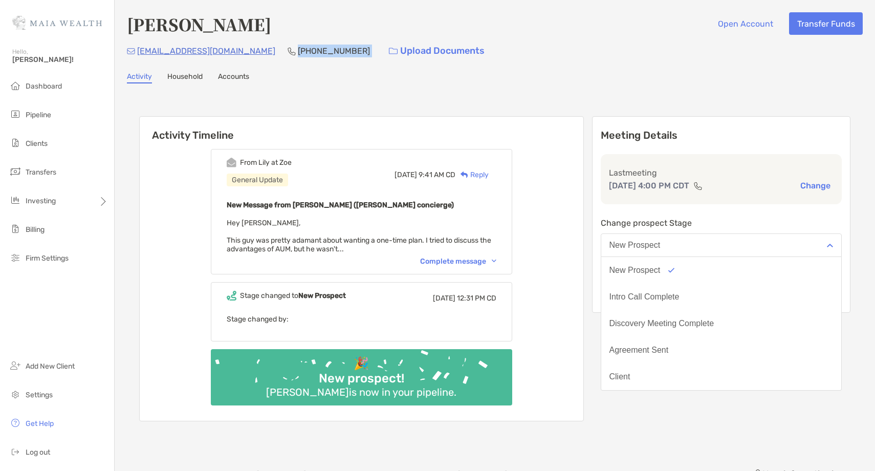
click at [679, 292] on div "Intro Call Complete" at bounding box center [644, 296] width 70 height 9
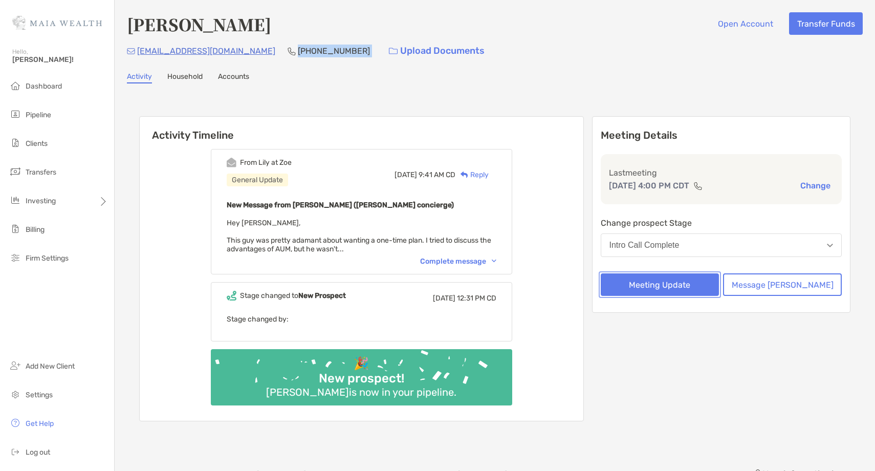
click at [685, 285] on button "Meeting Update" at bounding box center [660, 284] width 119 height 23
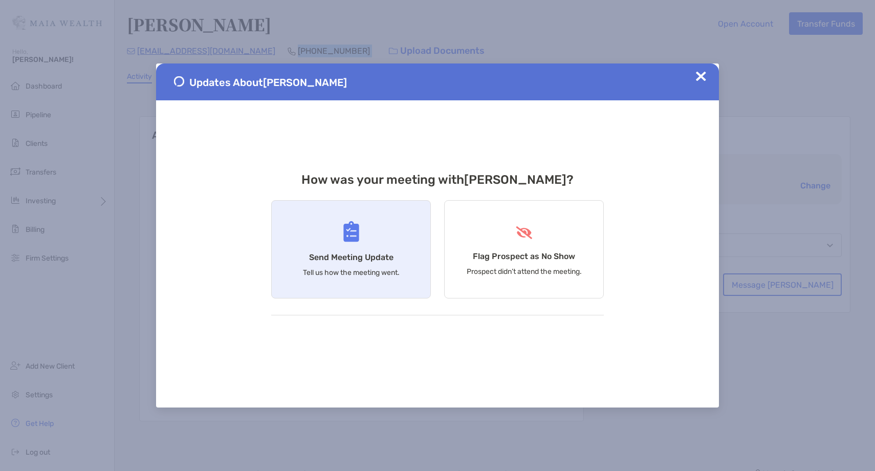
click at [344, 223] on img at bounding box center [351, 231] width 16 height 21
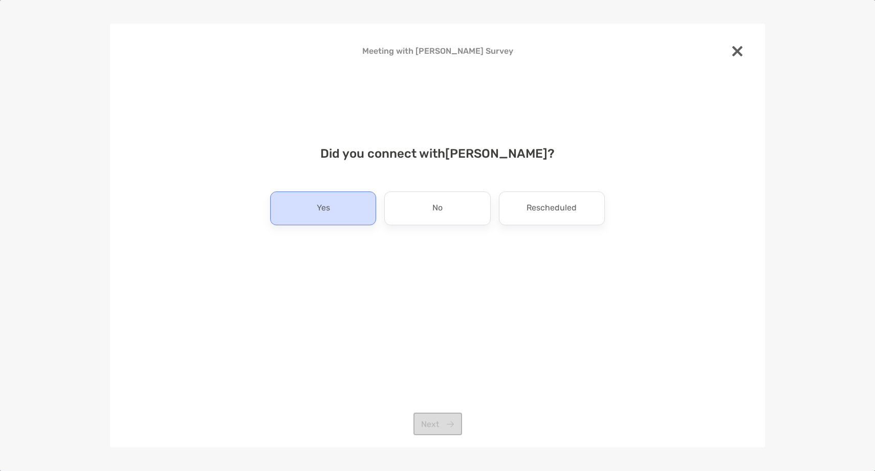
click at [312, 216] on div "Yes" at bounding box center [323, 208] width 106 height 34
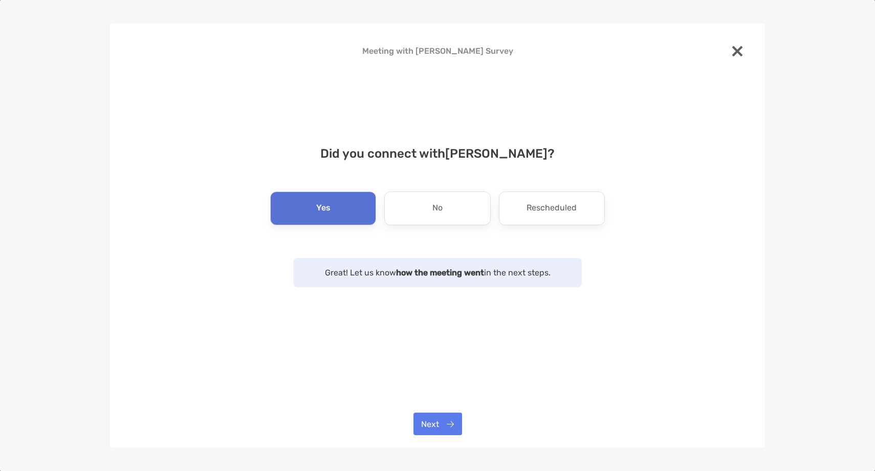
drag, startPoint x: 432, startPoint y: 384, endPoint x: 435, endPoint y: 399, distance: 14.8
click at [435, 391] on div "Meeting with Michael Sokalski Survey Did you connect with Michael Sokalski ? Ye…" at bounding box center [437, 236] width 655 height 424
drag, startPoint x: 432, startPoint y: 420, endPoint x: 438, endPoint y: 411, distance: 10.4
click at [434, 415] on button "Next" at bounding box center [437, 423] width 49 height 23
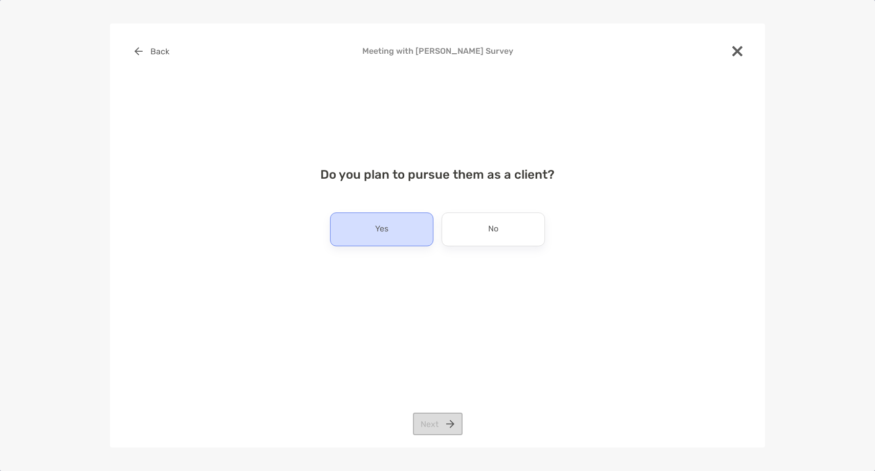
click at [390, 243] on div "Yes" at bounding box center [381, 229] width 103 height 34
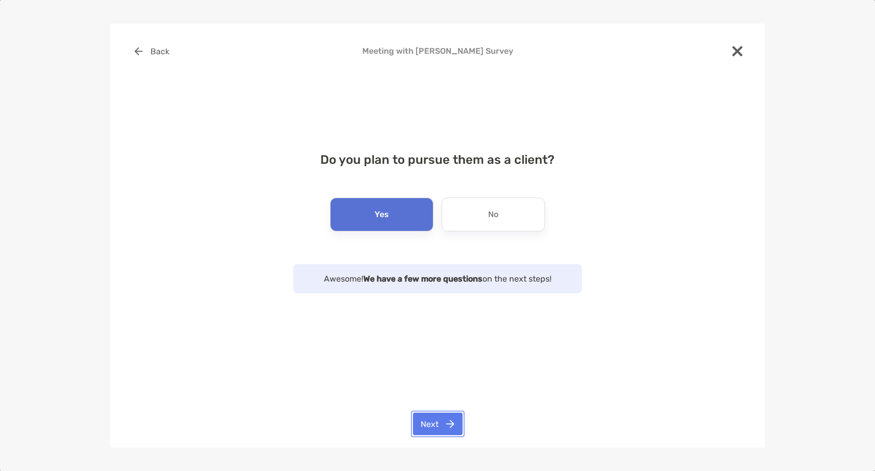
drag, startPoint x: 423, startPoint y: 419, endPoint x: 426, endPoint y: 412, distance: 7.6
click at [423, 418] on button "Next" at bounding box center [438, 423] width 50 height 23
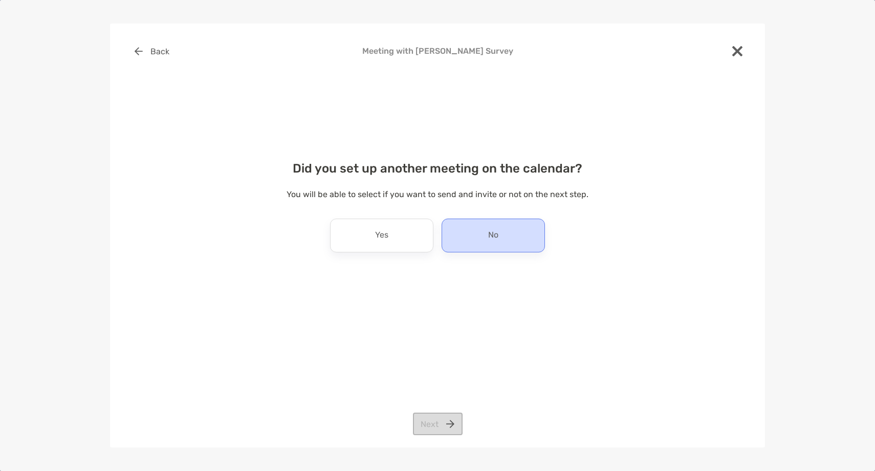
click at [500, 237] on div "No" at bounding box center [493, 235] width 103 height 34
drag, startPoint x: 437, startPoint y: 426, endPoint x: 381, endPoint y: 351, distance: 93.4
click at [439, 423] on button "Next" at bounding box center [438, 423] width 50 height 23
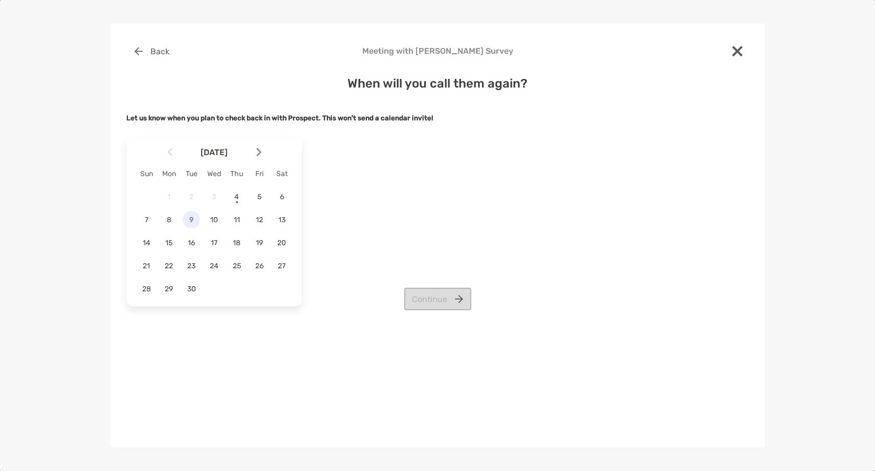
click at [185, 221] on span "9" at bounding box center [191, 219] width 17 height 9
drag, startPoint x: 433, startPoint y: 301, endPoint x: 417, endPoint y: 273, distance: 32.1
click at [433, 300] on button "Continue" at bounding box center [437, 299] width 67 height 23
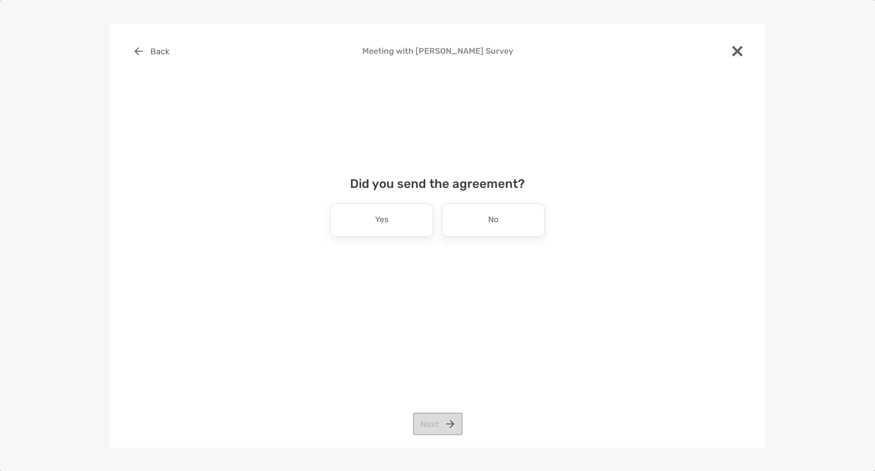
click at [554, 218] on div "Yes No" at bounding box center [437, 220] width 335 height 34
click at [510, 228] on div "No" at bounding box center [493, 220] width 103 height 34
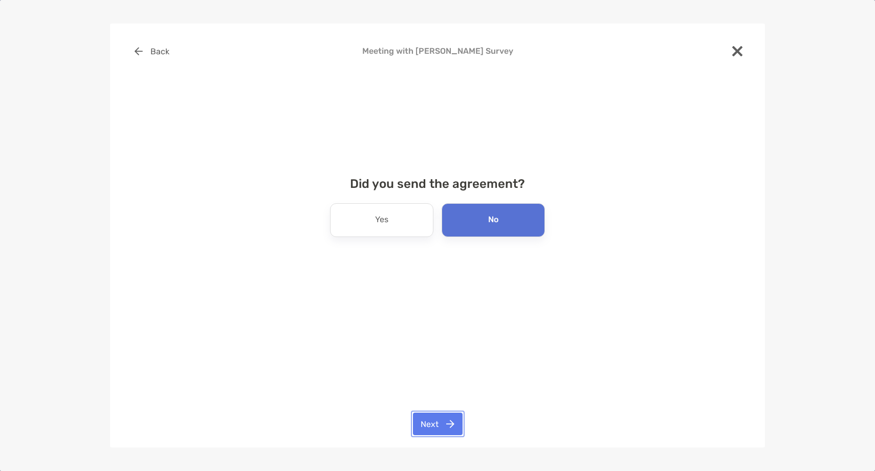
drag, startPoint x: 430, startPoint y: 419, endPoint x: 439, endPoint y: 397, distance: 24.5
click at [435, 409] on div "Back Meeting with Michael Sokalski Survey Did you send the agreement? Yes No Ne…" at bounding box center [437, 236] width 655 height 424
click at [437, 426] on button "Next" at bounding box center [438, 423] width 50 height 23
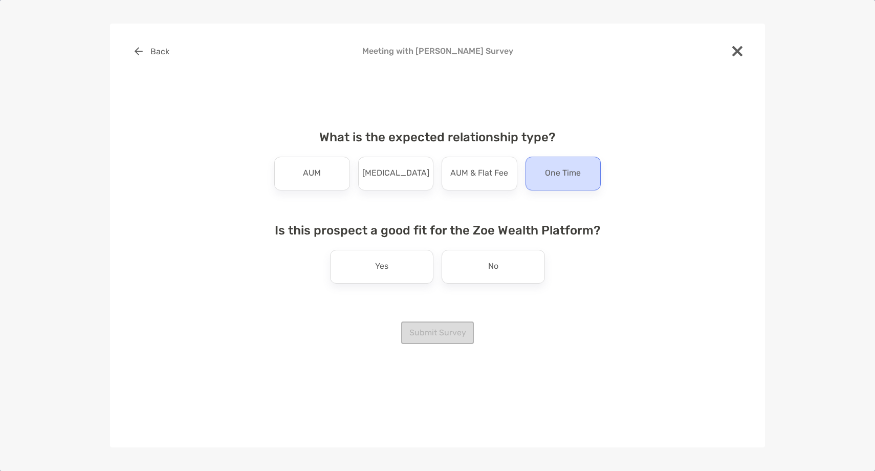
click at [540, 186] on div "One Time" at bounding box center [563, 174] width 76 height 34
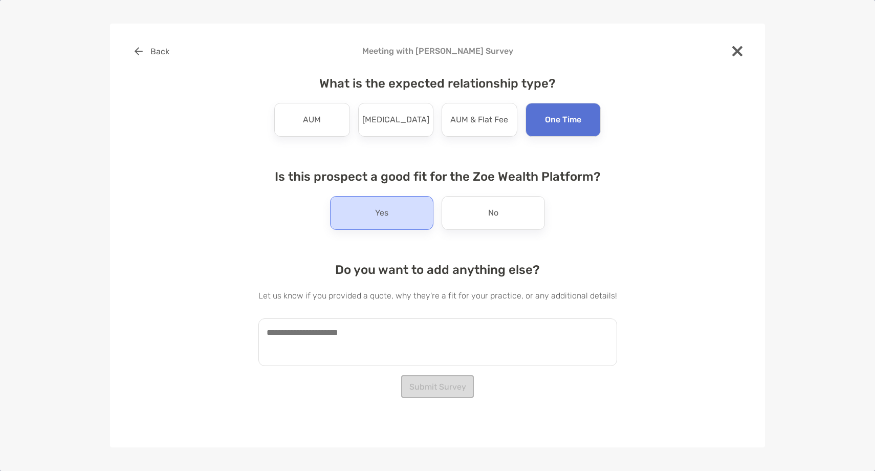
click at [386, 211] on p "Yes" at bounding box center [381, 213] width 13 height 16
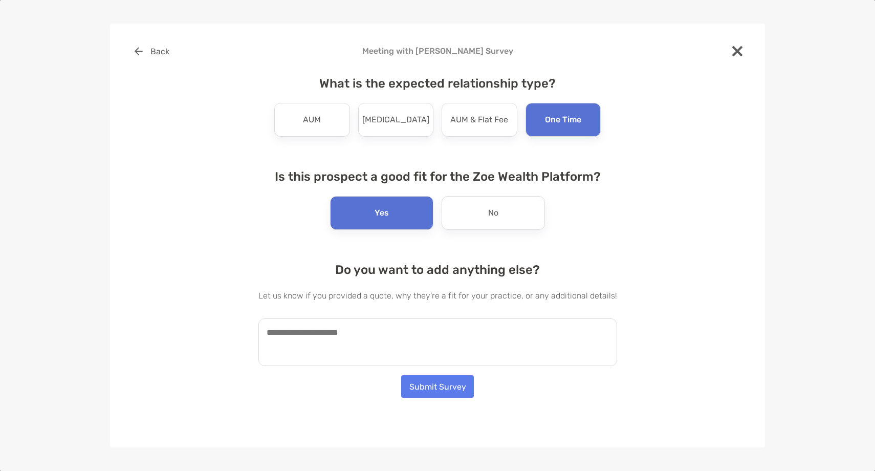
click at [357, 348] on textarea at bounding box center [437, 342] width 359 height 48
paste textarea "**********"
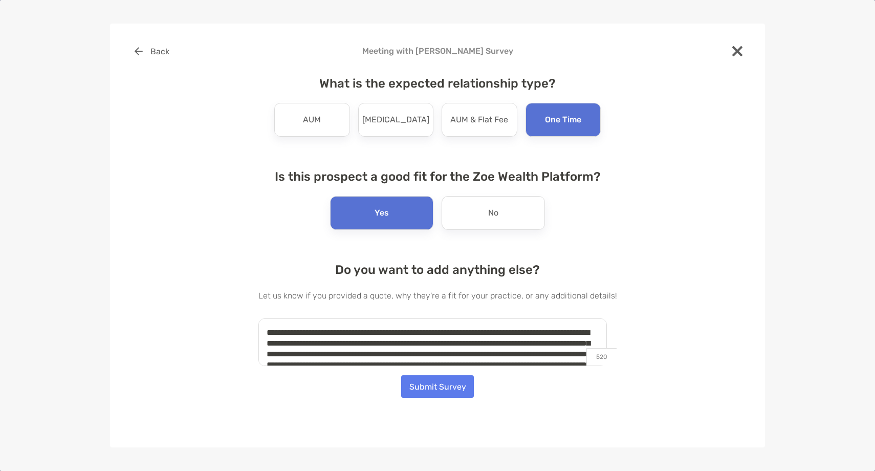
scroll to position [26, 0]
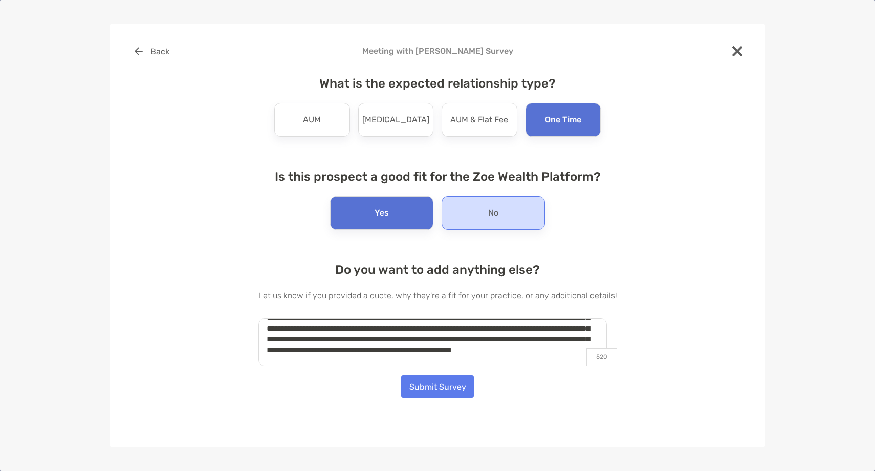
type textarea "**********"
click at [479, 218] on div "No" at bounding box center [493, 213] width 103 height 34
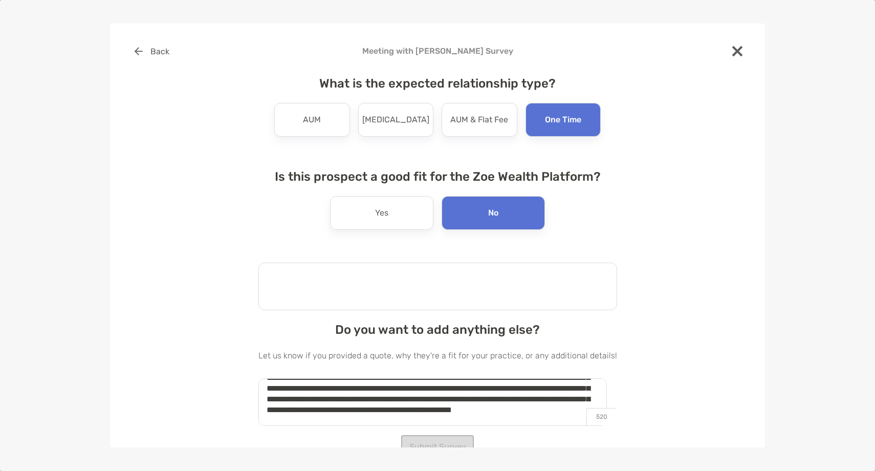
click at [372, 277] on textarea at bounding box center [437, 286] width 359 height 48
type textarea "*"
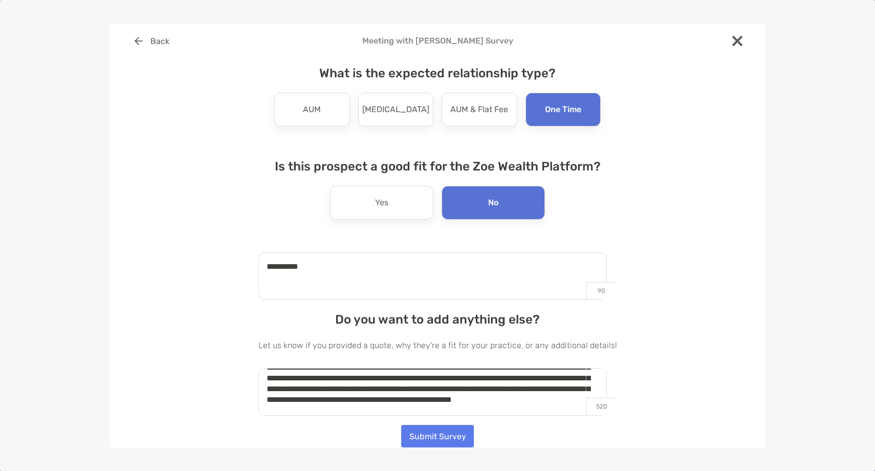
type textarea "**********"
click at [446, 441] on button "Submit Survey" at bounding box center [437, 435] width 73 height 23
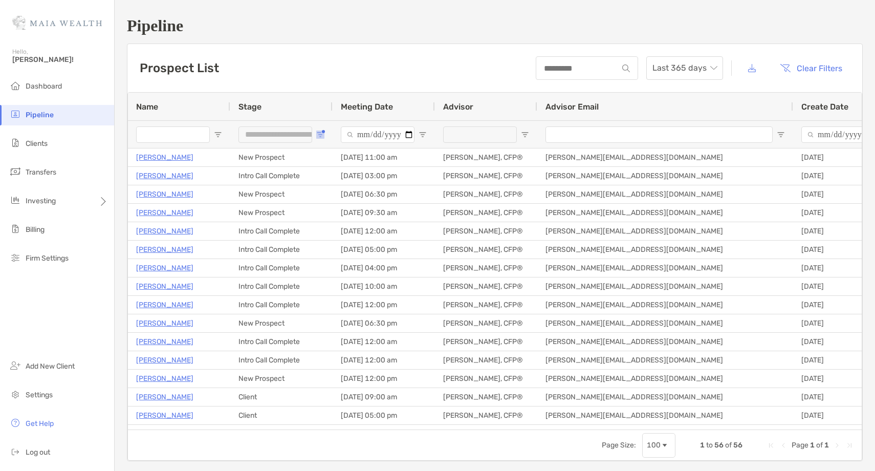
click at [322, 138] on span "Open Filter Menu" at bounding box center [320, 134] width 8 height 8
type input "**********"
click at [297, 102] on div "Stage" at bounding box center [281, 107] width 86 height 28
click at [282, 101] on div "Stage 1" at bounding box center [281, 107] width 86 height 28
click at [197, 109] on div "Name" at bounding box center [179, 107] width 86 height 28
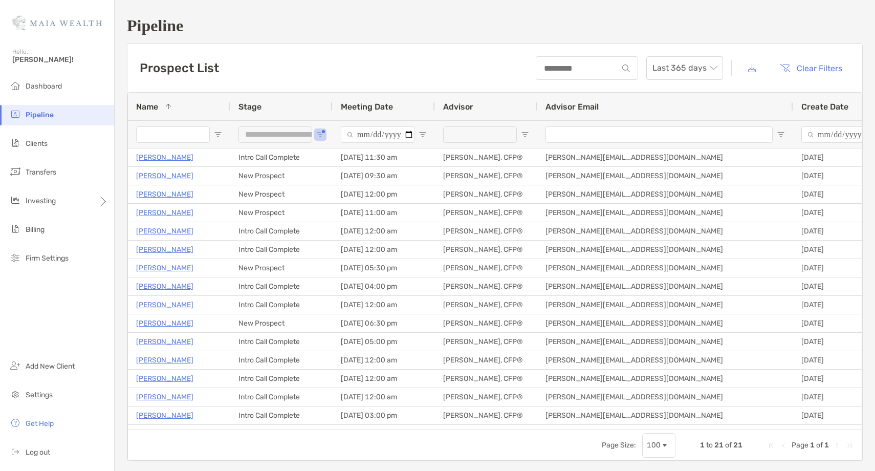
click at [390, 105] on span "Meeting Date" at bounding box center [367, 107] width 52 height 10
click at [389, 105] on span "Meeting Date" at bounding box center [367, 107] width 52 height 10
click at [834, 106] on span "Create Date" at bounding box center [824, 107] width 47 height 10
click at [835, 106] on span "Create Date" at bounding box center [824, 107] width 47 height 10
